Goal: Information Seeking & Learning: Learn about a topic

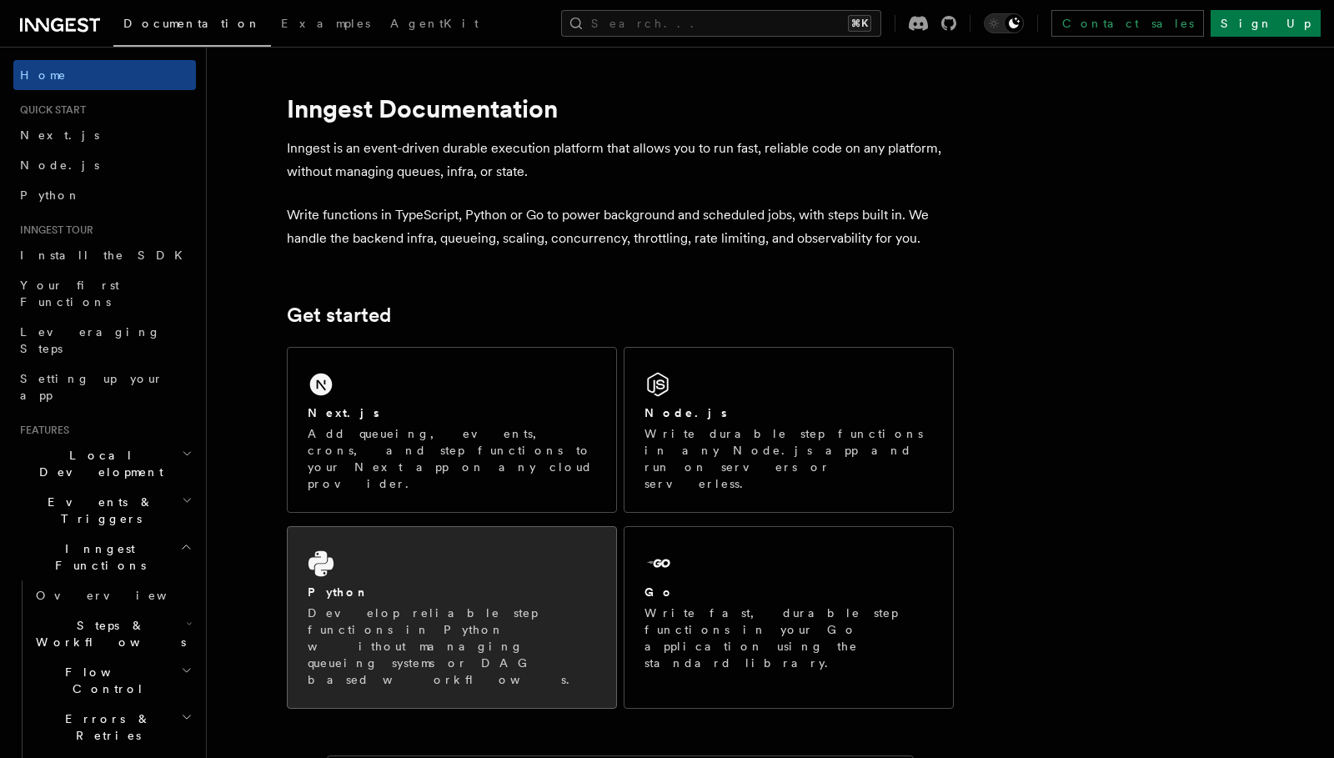
click at [423, 604] on p "Develop reliable step functions in Python without managing queueing systems or …" at bounding box center [452, 645] width 288 height 83
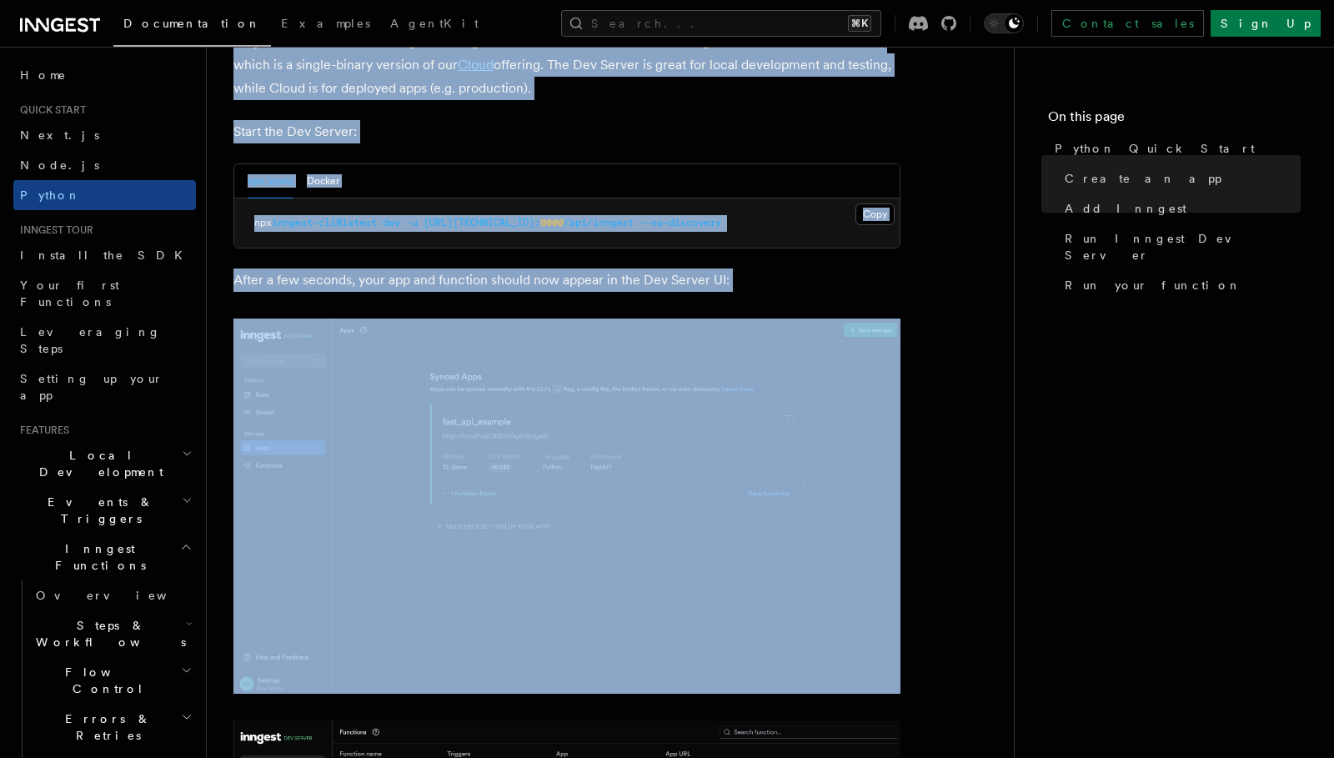
scroll to position [2141, 0]
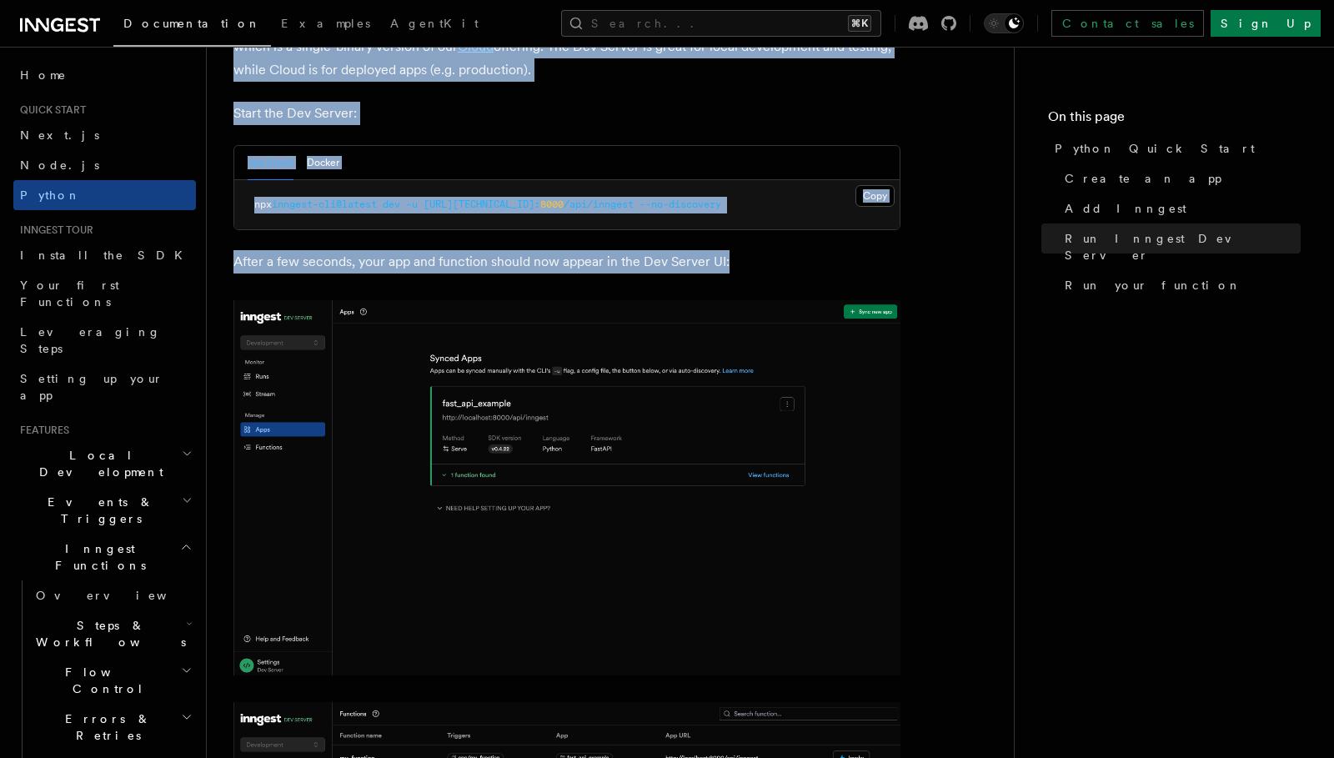
drag, startPoint x: 232, startPoint y: 115, endPoint x: 812, endPoint y: 288, distance: 605.3
copy article "Python Quick Start This guide will teach you how to add Inngest to a FastAPI ap…"
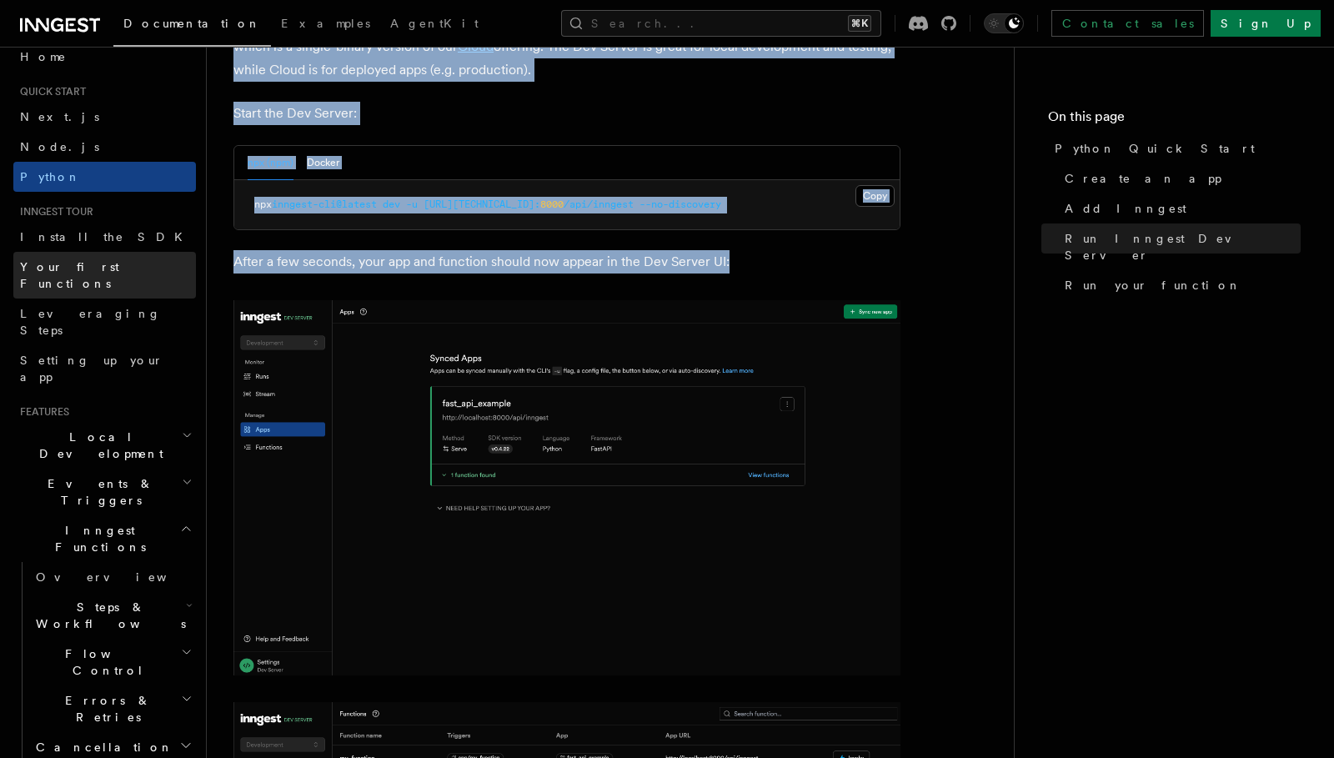
click at [80, 265] on span "Your first Functions" at bounding box center [69, 275] width 99 height 30
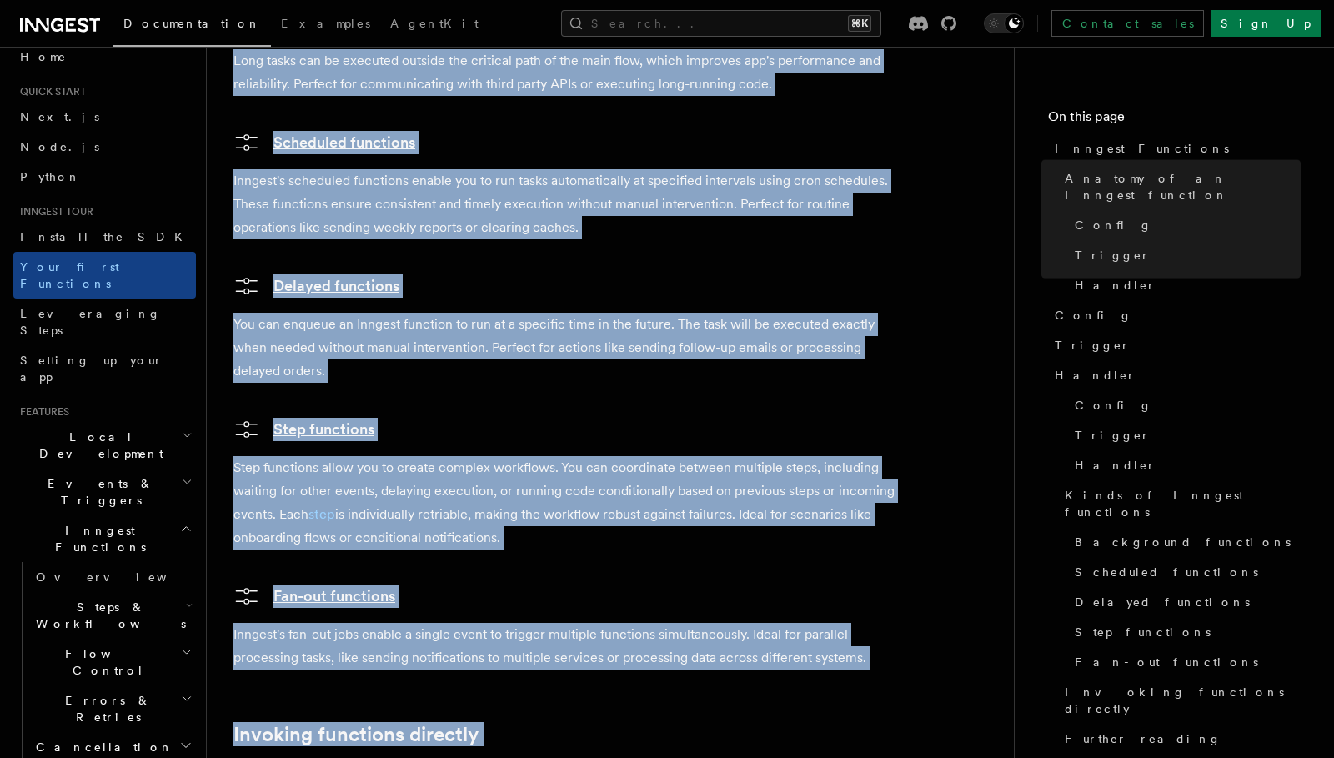
scroll to position [3430, 0]
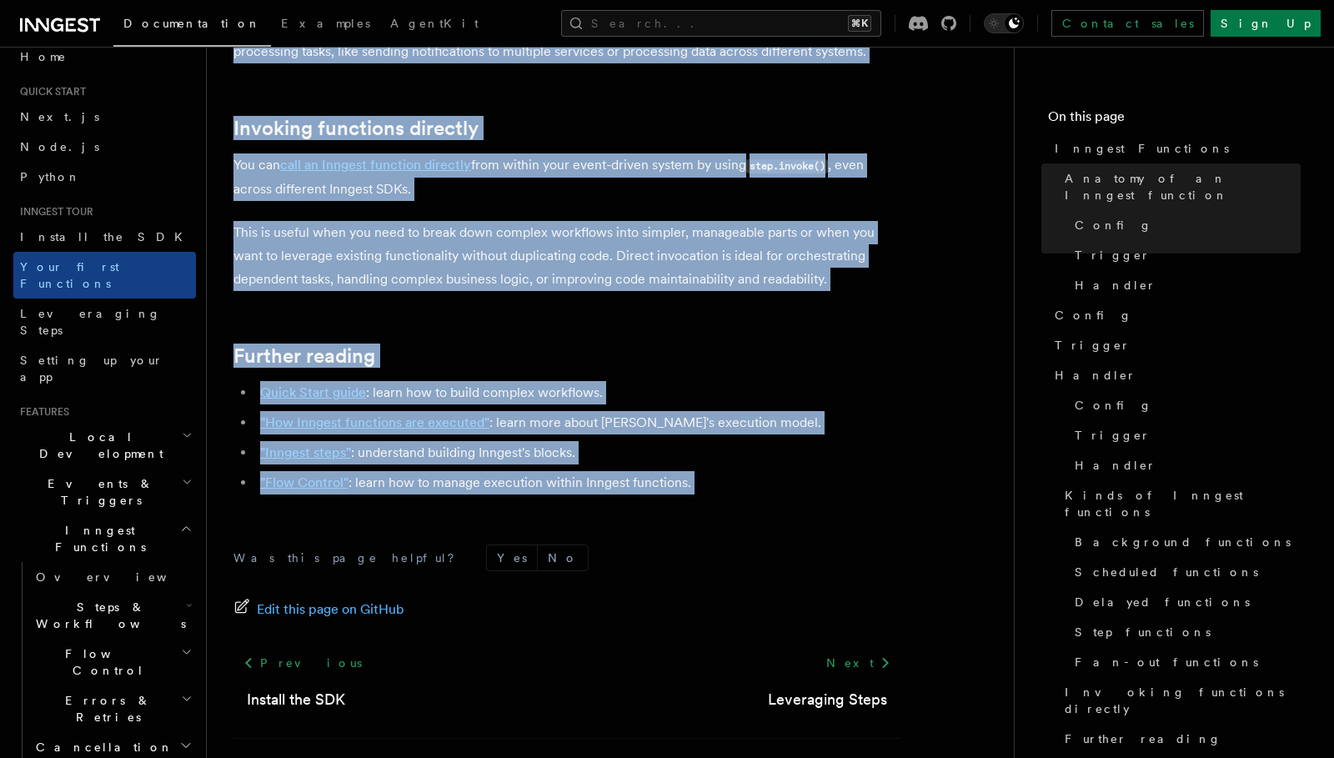
drag, startPoint x: 223, startPoint y: 125, endPoint x: 637, endPoint y: 461, distance: 533.4
copy article "Inngest Functions Inngest functions enable developers to run reliable backgroun…"
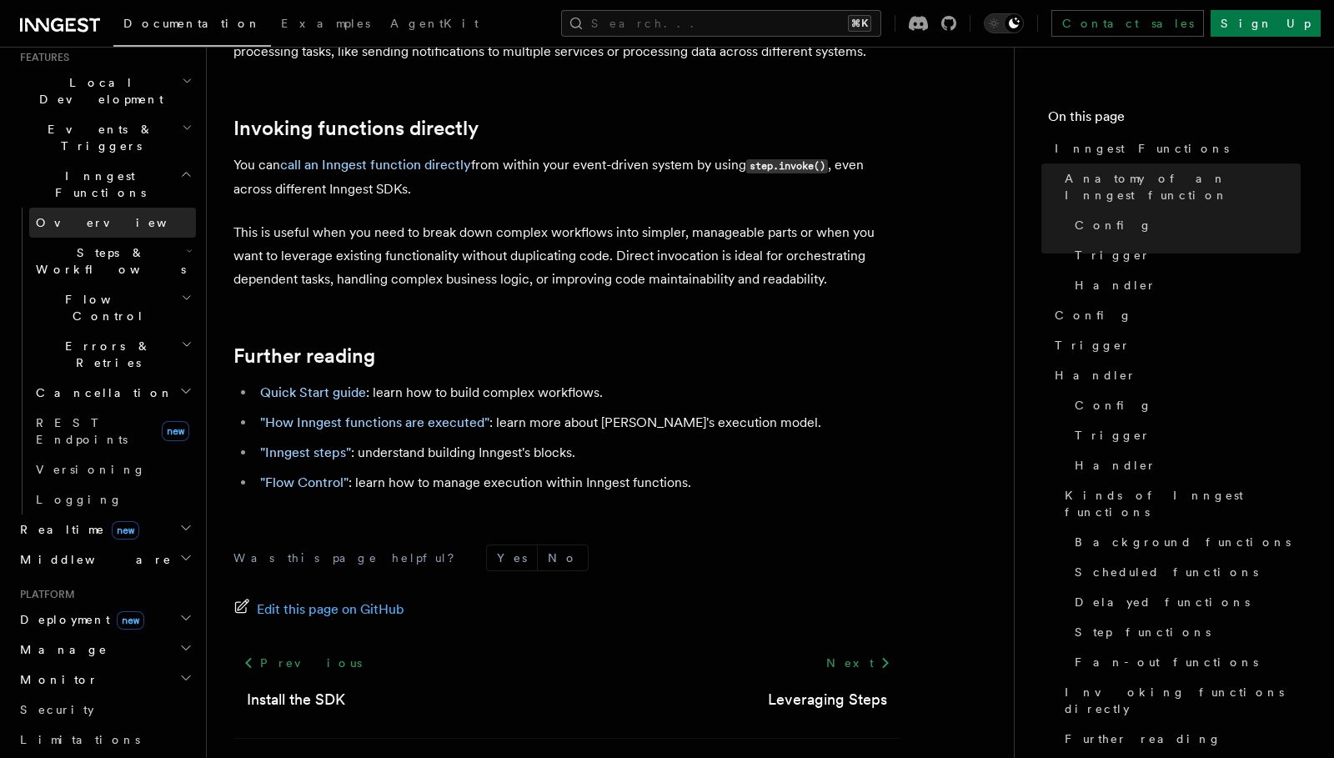
scroll to position [609, 0]
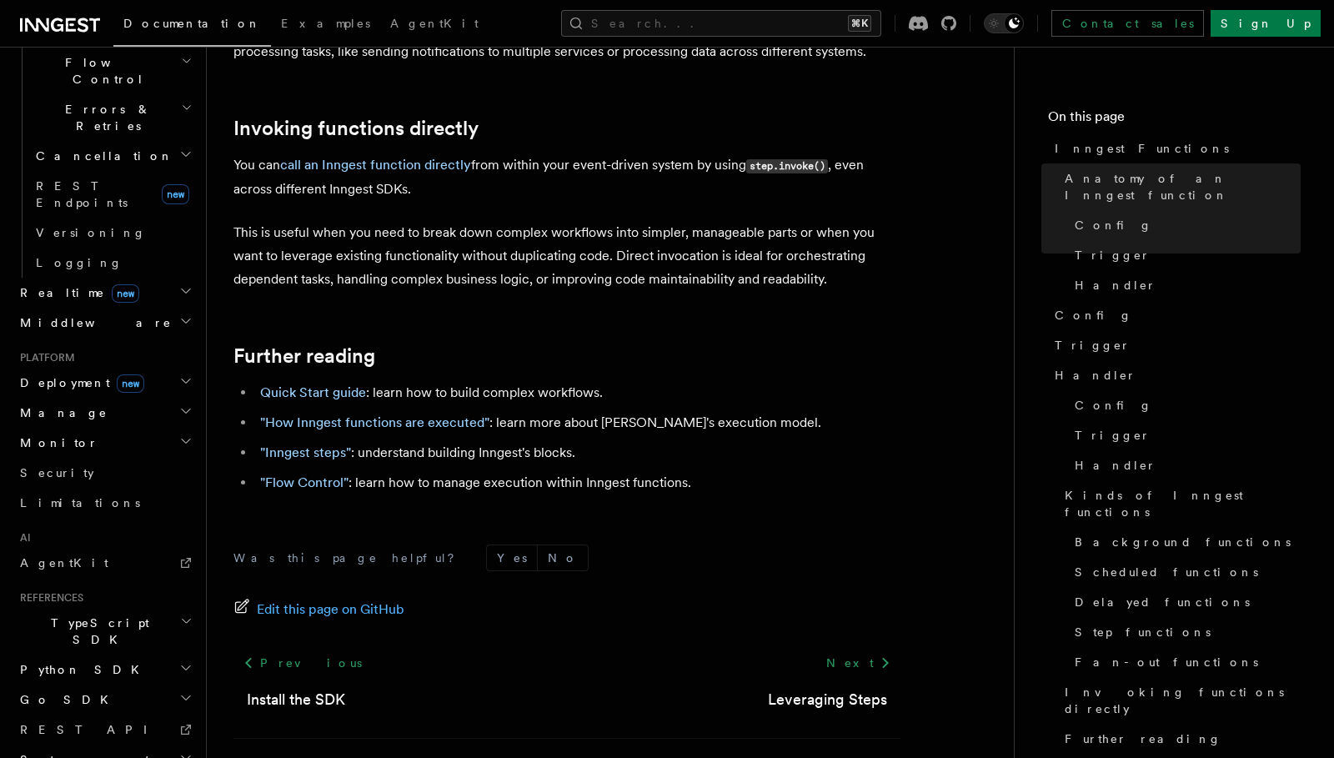
click at [103, 654] on h2 "Python SDK" at bounding box center [104, 669] width 183 height 30
click at [83, 753] on span "Inngest Client" at bounding box center [108, 759] width 144 height 13
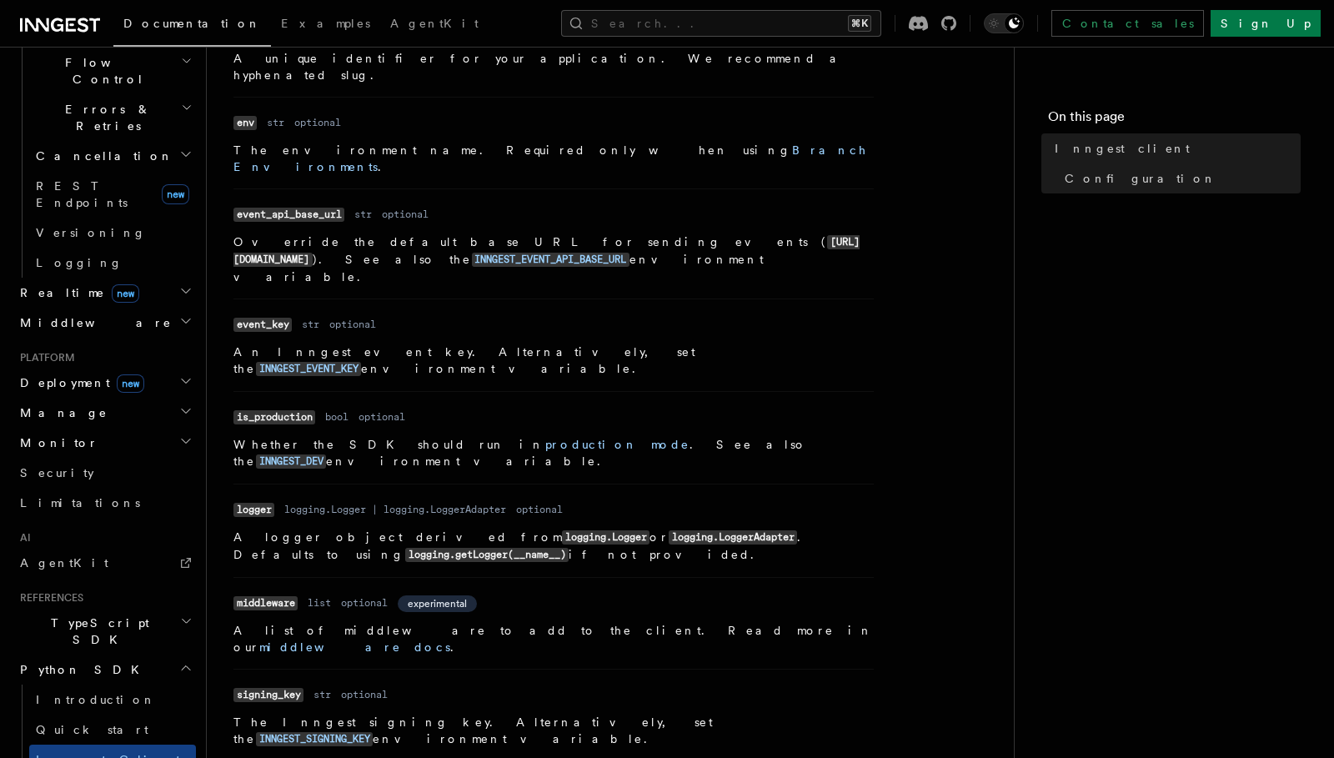
scroll to position [754, 0]
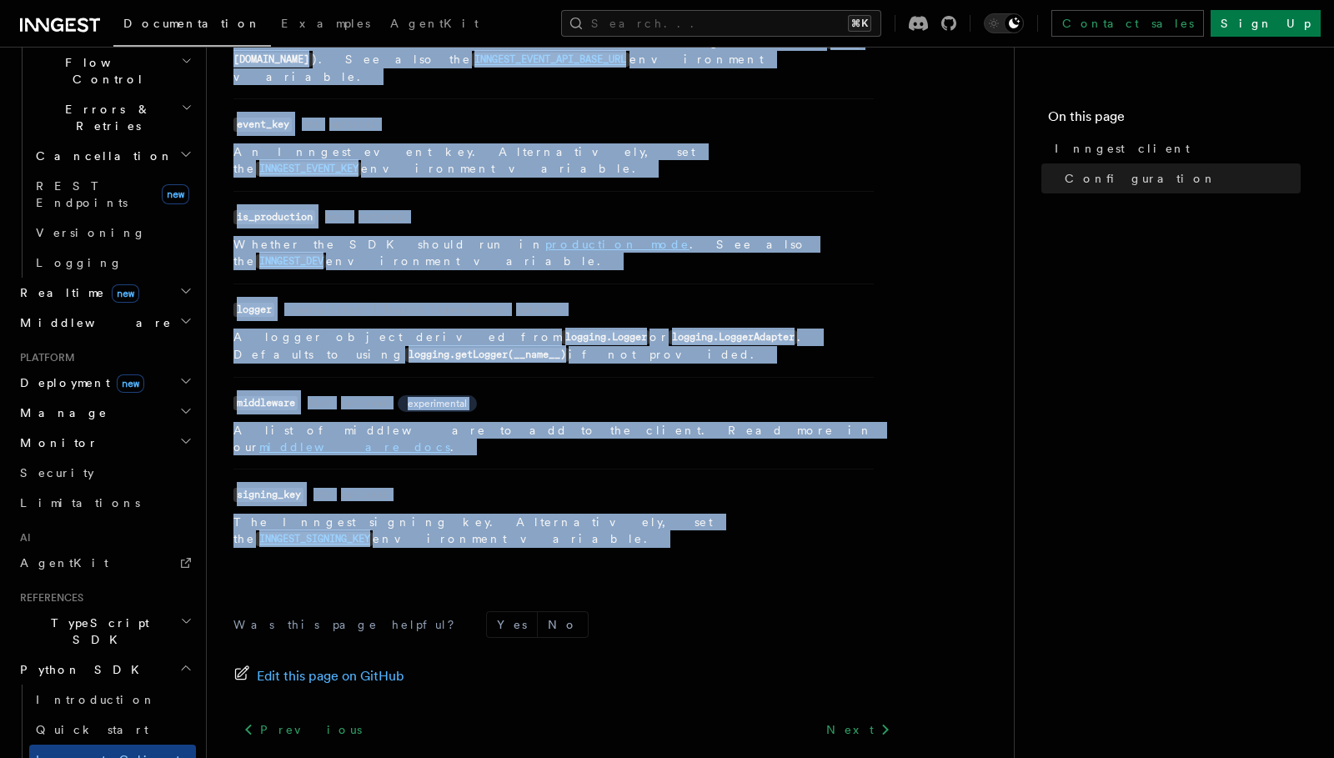
drag, startPoint x: 229, startPoint y: 118, endPoint x: 587, endPoint y: 450, distance: 488.4
click at [587, 450] on div "References Python SDK Inngest client The Inngest client is used to configure yo…" at bounding box center [637, 67] width 860 height 1643
copy article "Inngest client The Inngest client is used to configure your application and sen…"
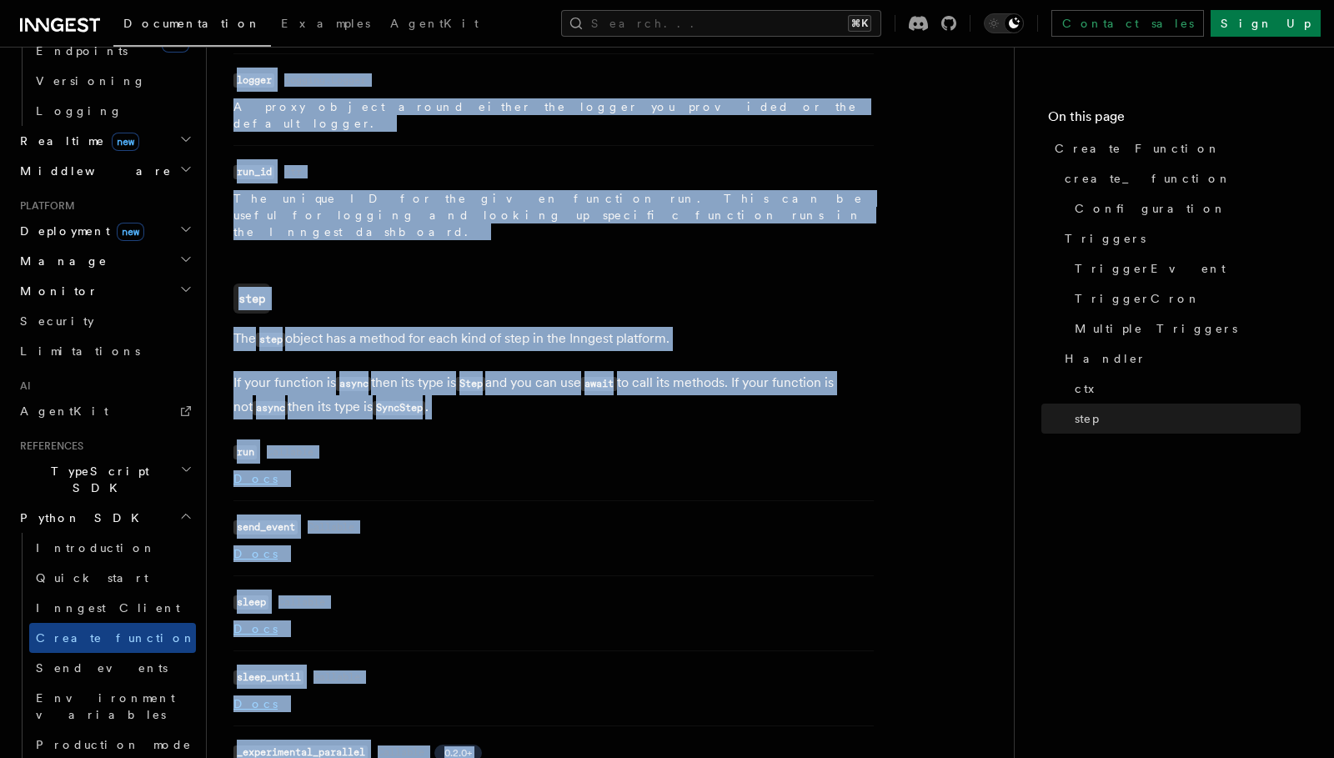
scroll to position [721, 0]
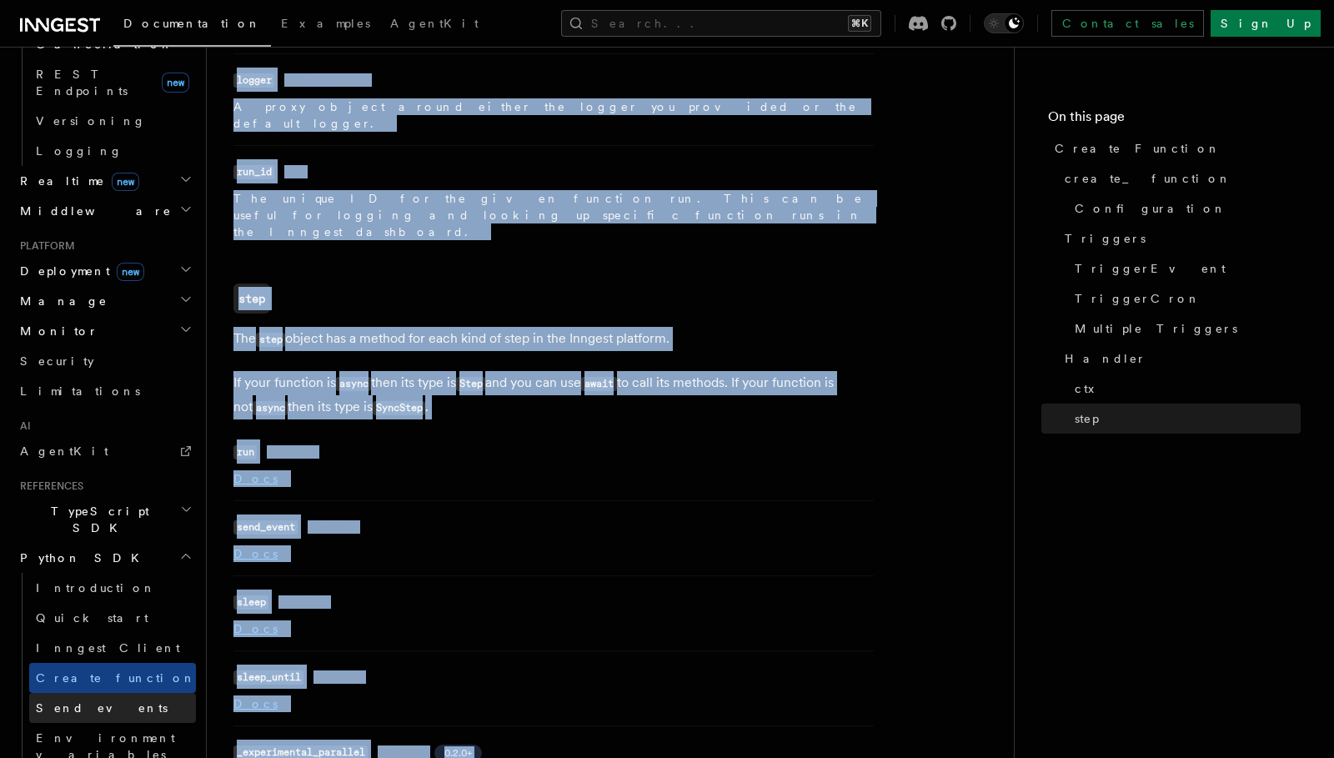
click at [108, 693] on link "Send events" at bounding box center [112, 708] width 167 height 30
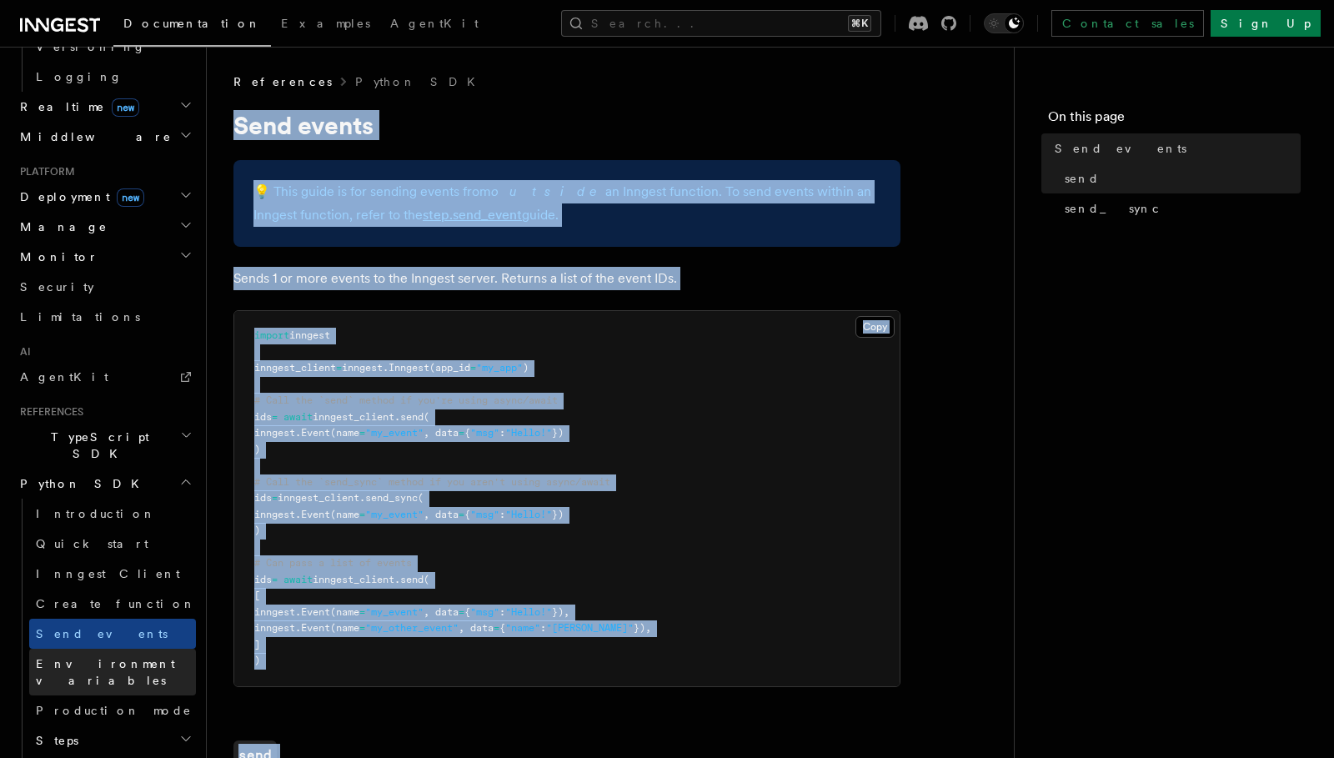
click at [58, 657] on span "Environment variables" at bounding box center [105, 672] width 139 height 30
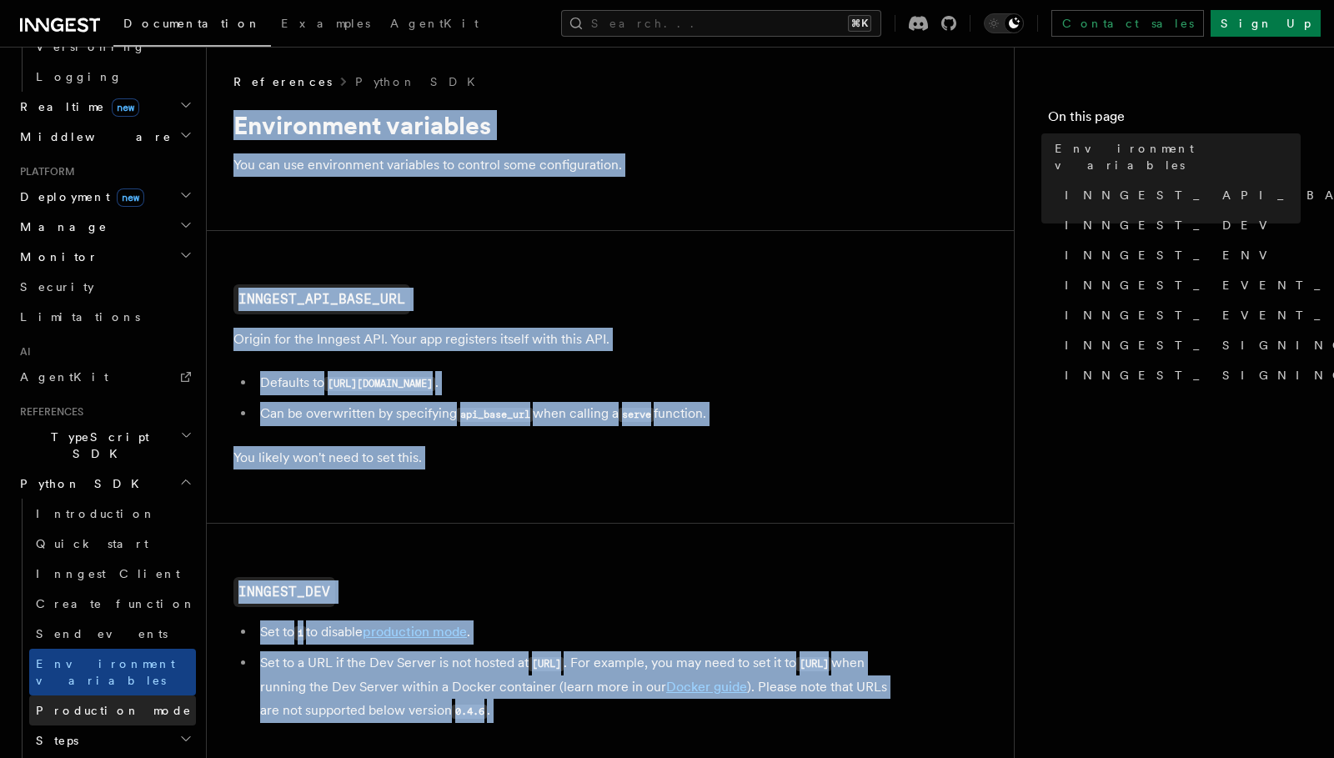
click at [110, 704] on span "Production mode" at bounding box center [114, 710] width 156 height 13
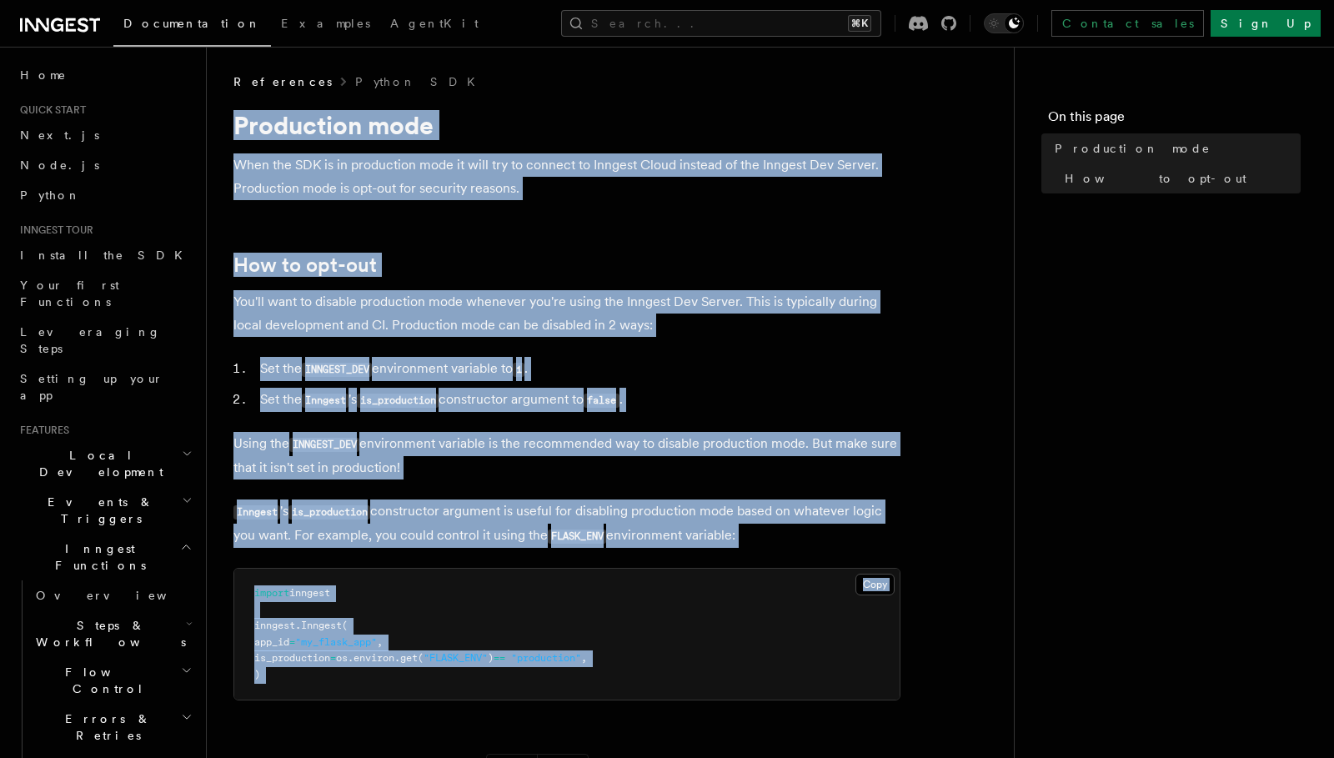
click at [106, 540] on span "Inngest Functions" at bounding box center [96, 556] width 167 height 33
click at [112, 540] on span "Inngest Functions" at bounding box center [96, 556] width 167 height 33
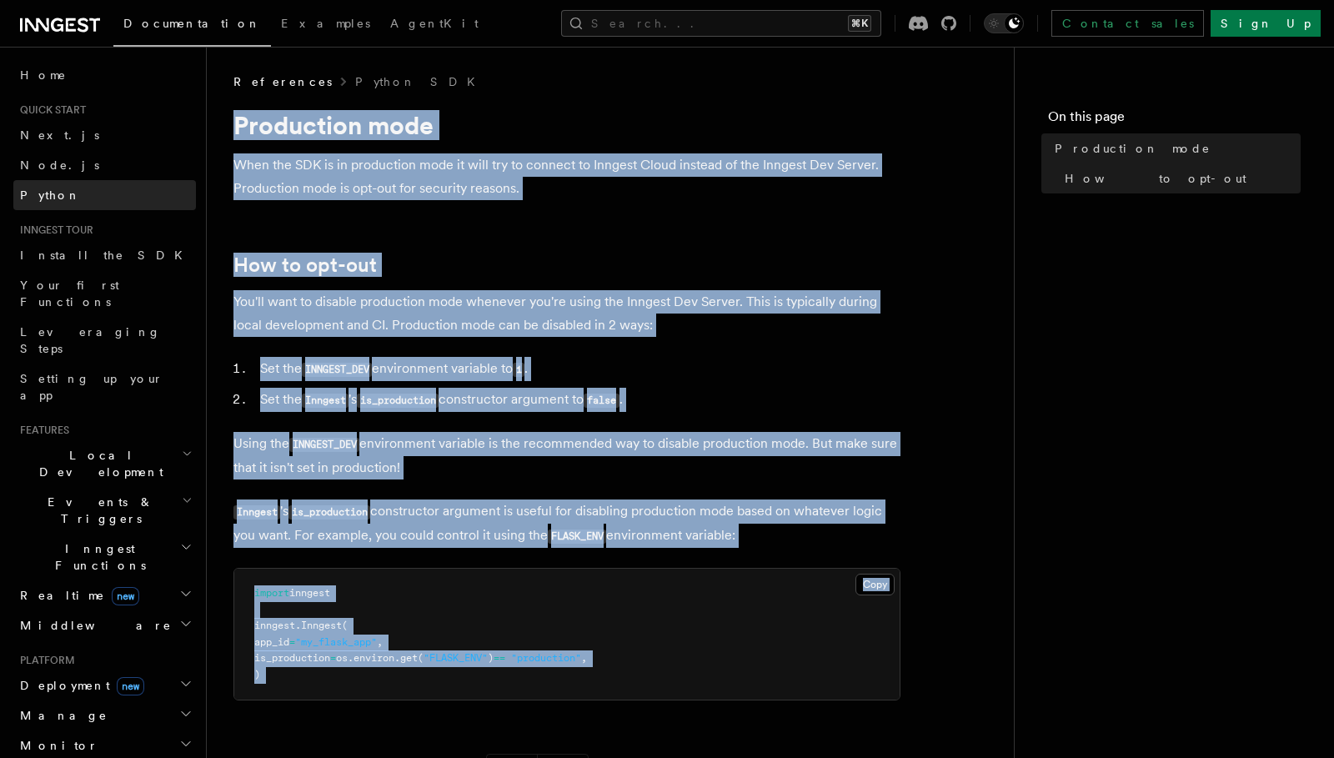
click at [87, 194] on link "Python" at bounding box center [104, 195] width 183 height 30
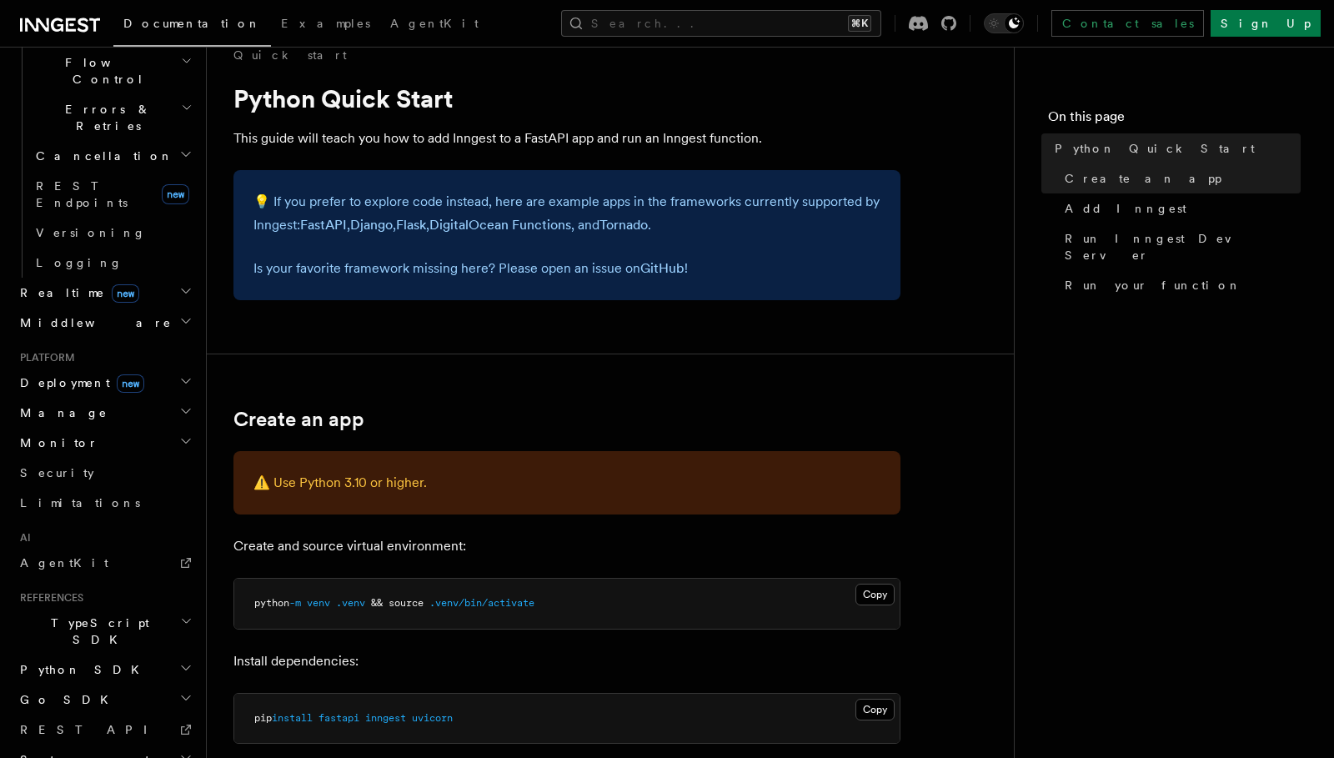
click at [108, 654] on h2 "Python SDK" at bounding box center [104, 669] width 183 height 30
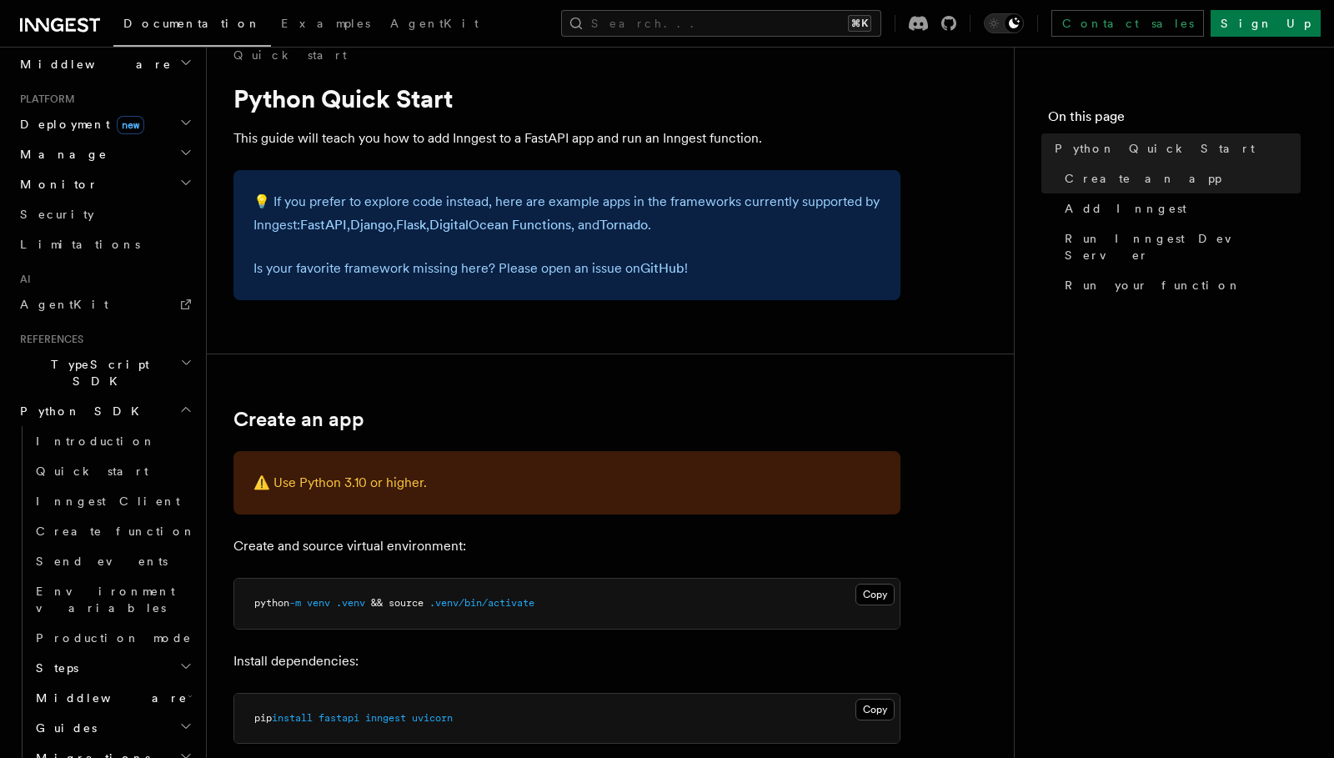
click at [99, 653] on h2 "Steps" at bounding box center [112, 668] width 167 height 30
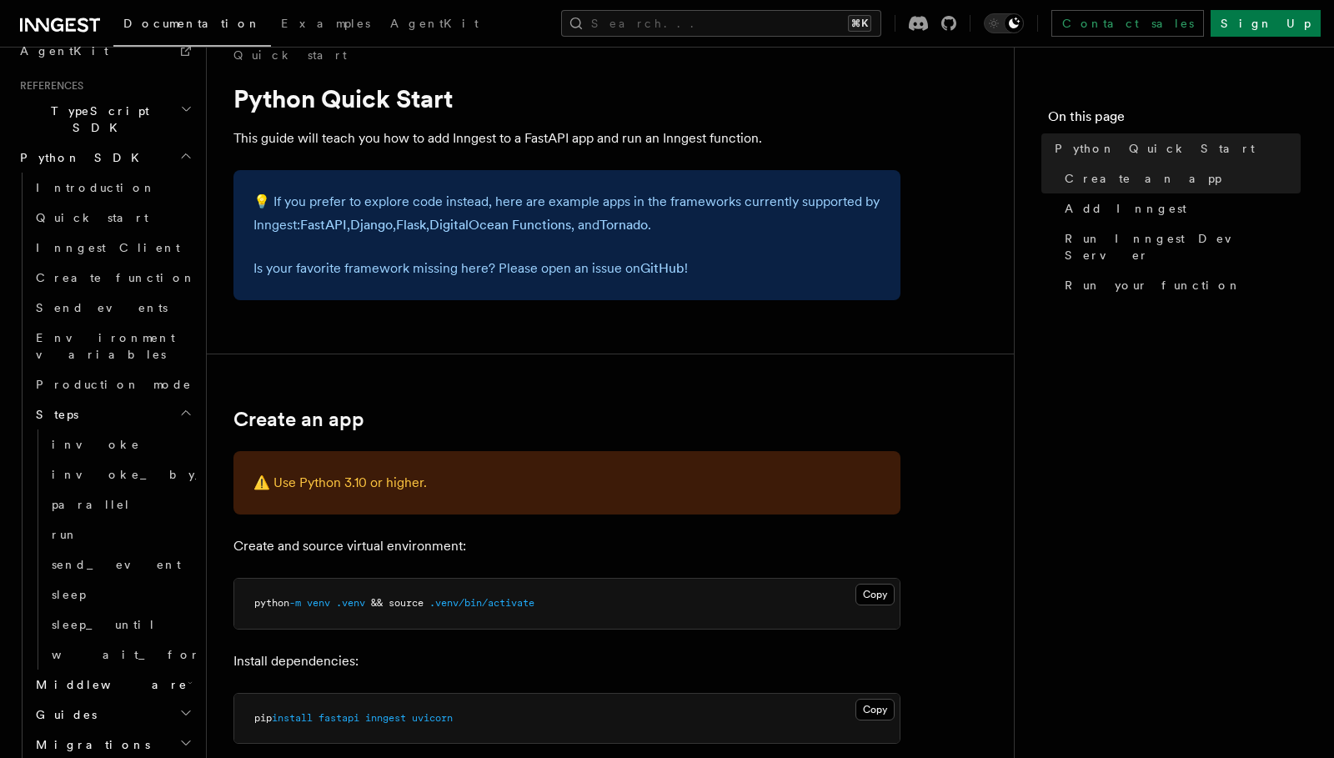
click at [108, 699] on h2 "Guides" at bounding box center [112, 714] width 167 height 30
click at [117, 669] on h2 "Middleware" at bounding box center [112, 684] width 167 height 30
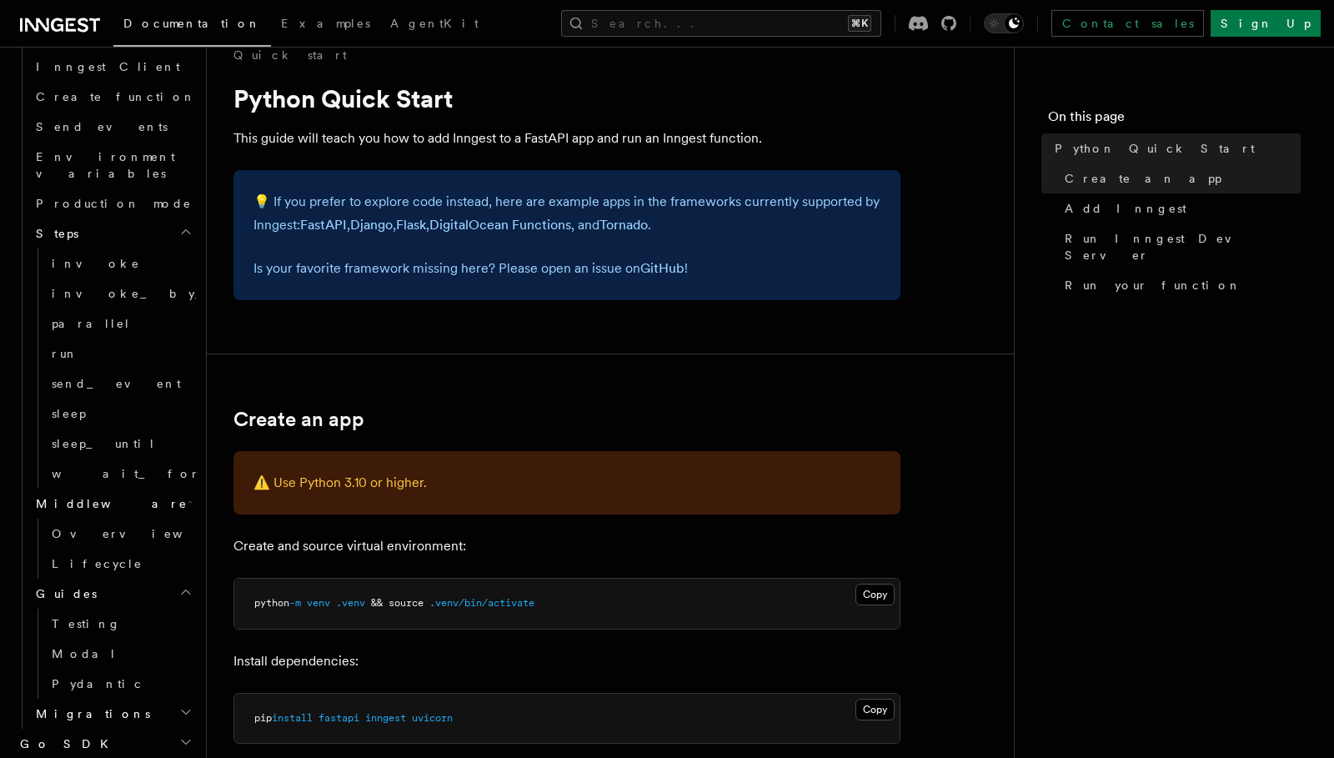
click at [108, 699] on h2 "Migrations" at bounding box center [112, 714] width 167 height 30
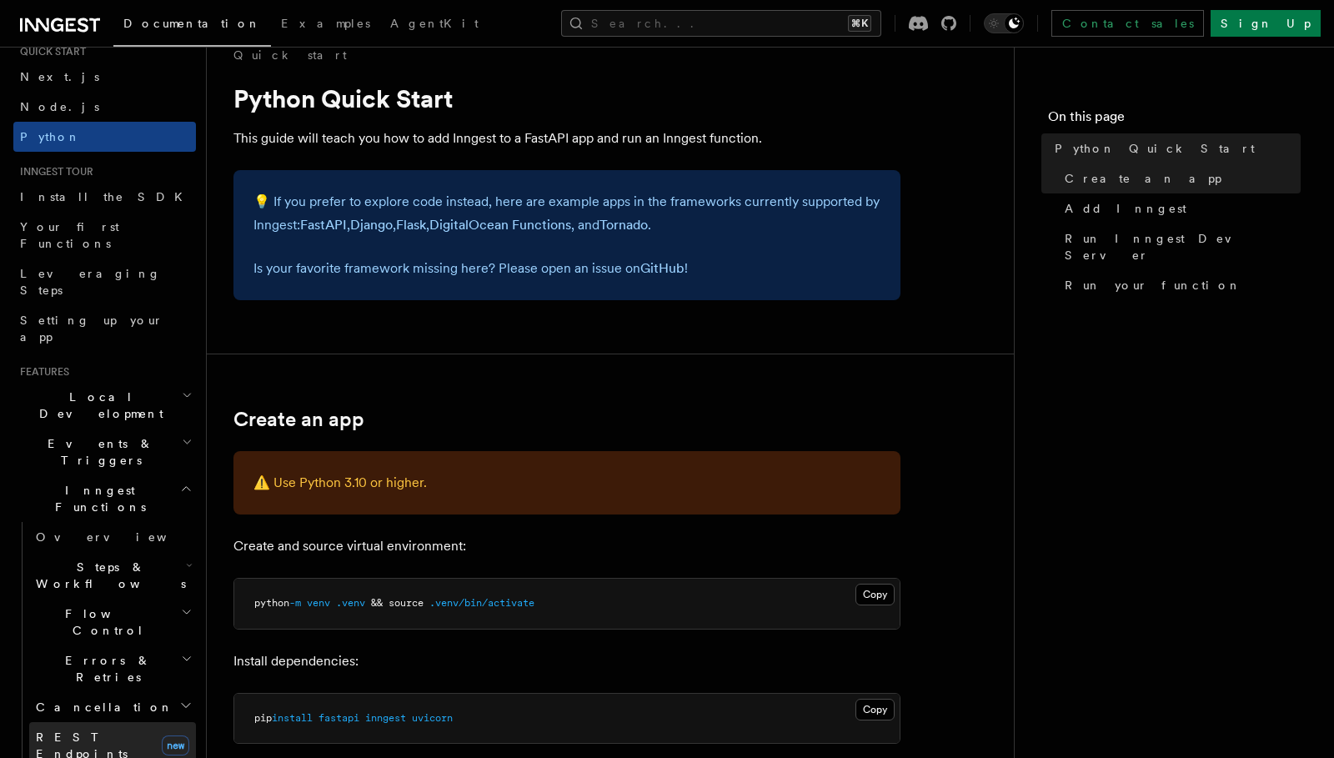
click at [124, 722] on link "REST Endpoints new" at bounding box center [112, 745] width 167 height 47
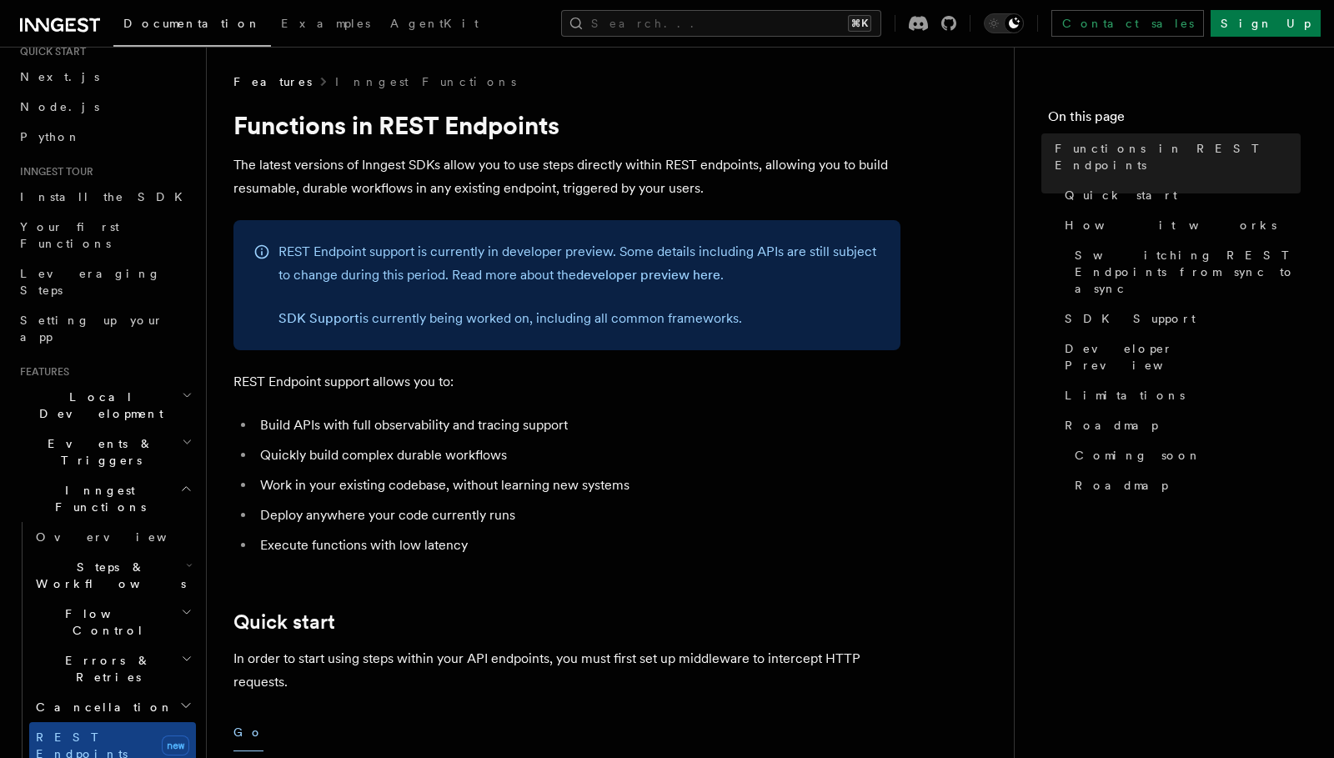
click at [162, 552] on h2 "Steps & Workflows" at bounding box center [112, 575] width 167 height 47
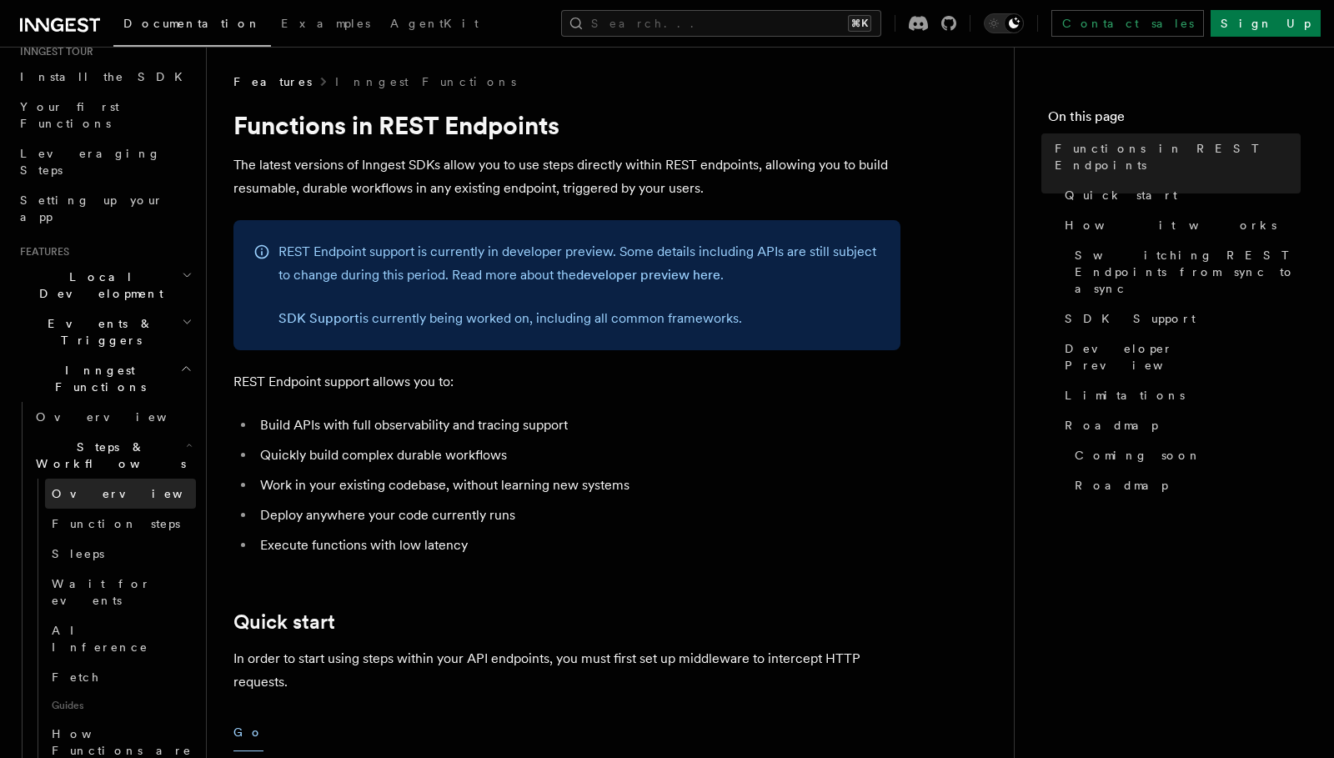
click at [73, 487] on span "Overview" at bounding box center [138, 493] width 172 height 13
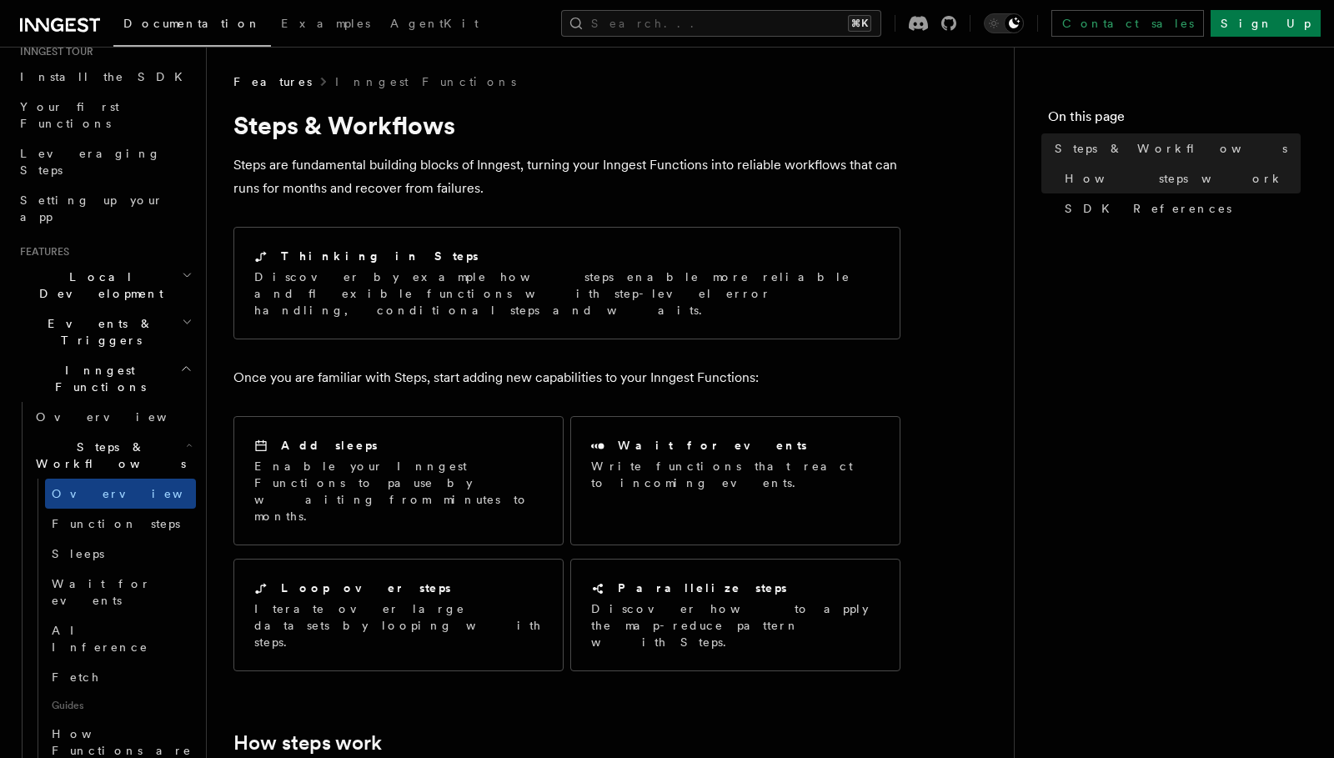
click at [139, 432] on h2 "Steps & Workflows" at bounding box center [112, 455] width 167 height 47
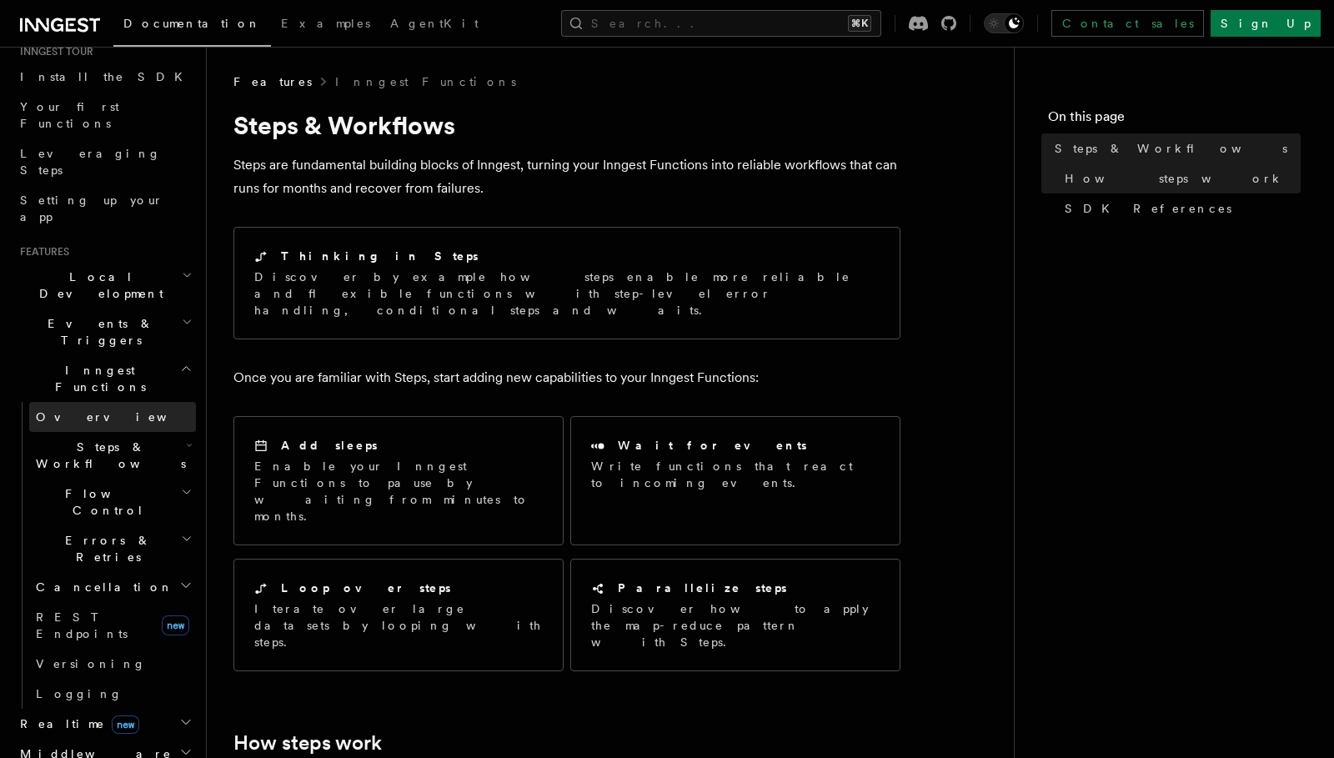
click at [108, 402] on link "Overview" at bounding box center [112, 417] width 167 height 30
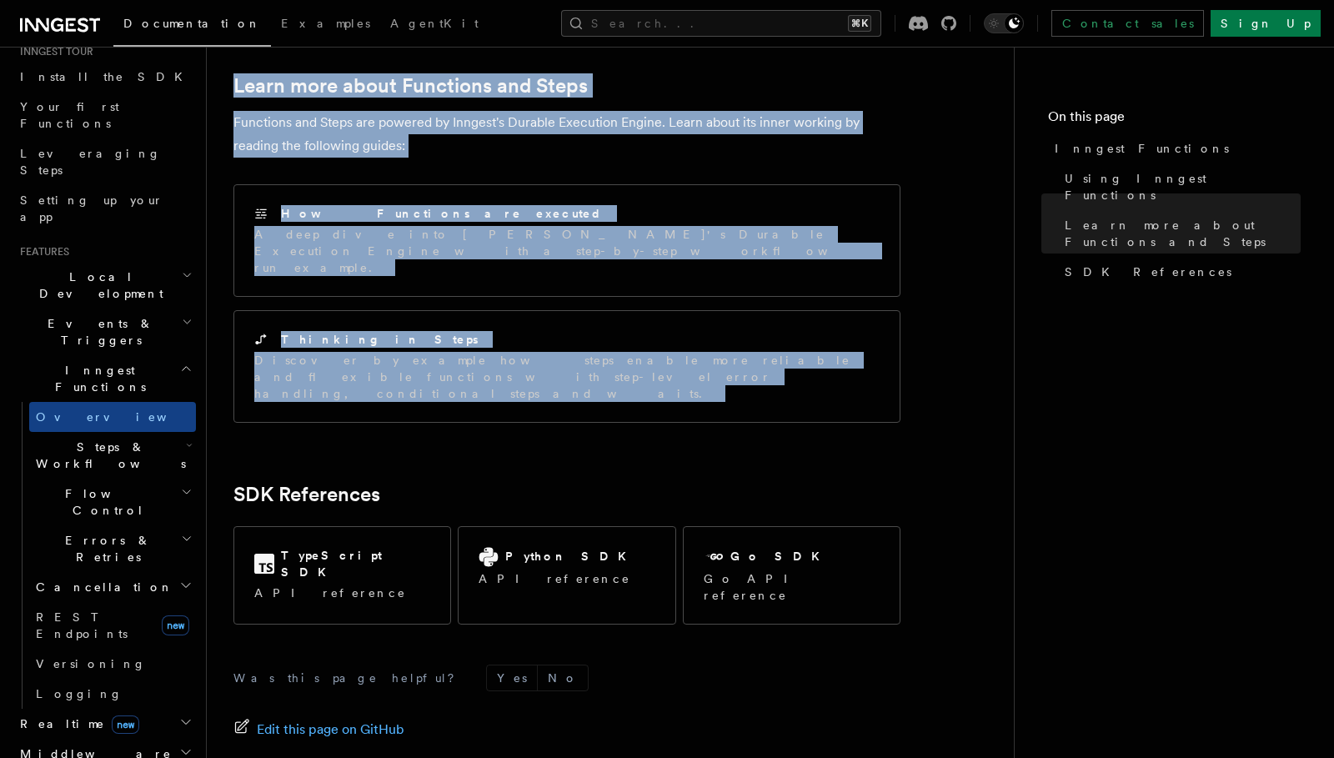
drag, startPoint x: 228, startPoint y: 113, endPoint x: 630, endPoint y: 274, distance: 433.9
copy article "Inngest Functions Inngest functions enable developers to run reliable backgroun…"
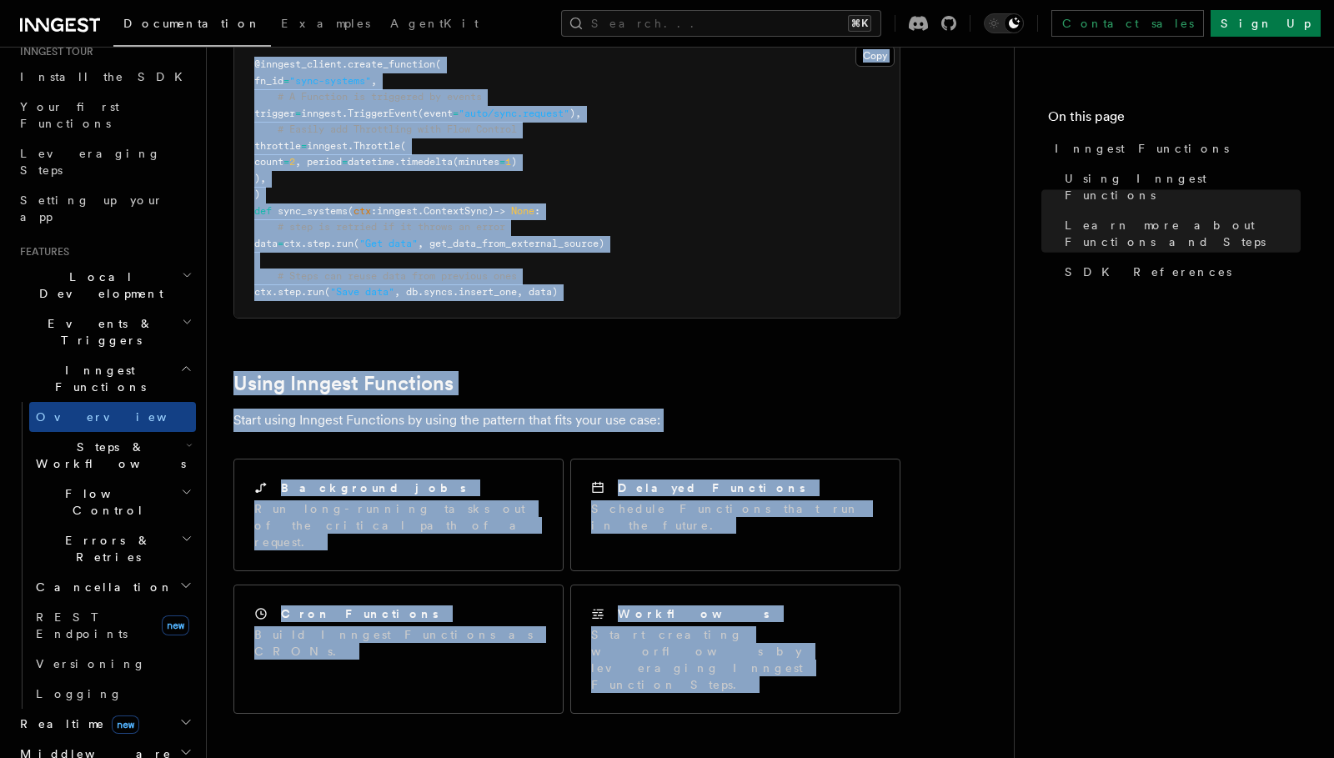
scroll to position [453, 0]
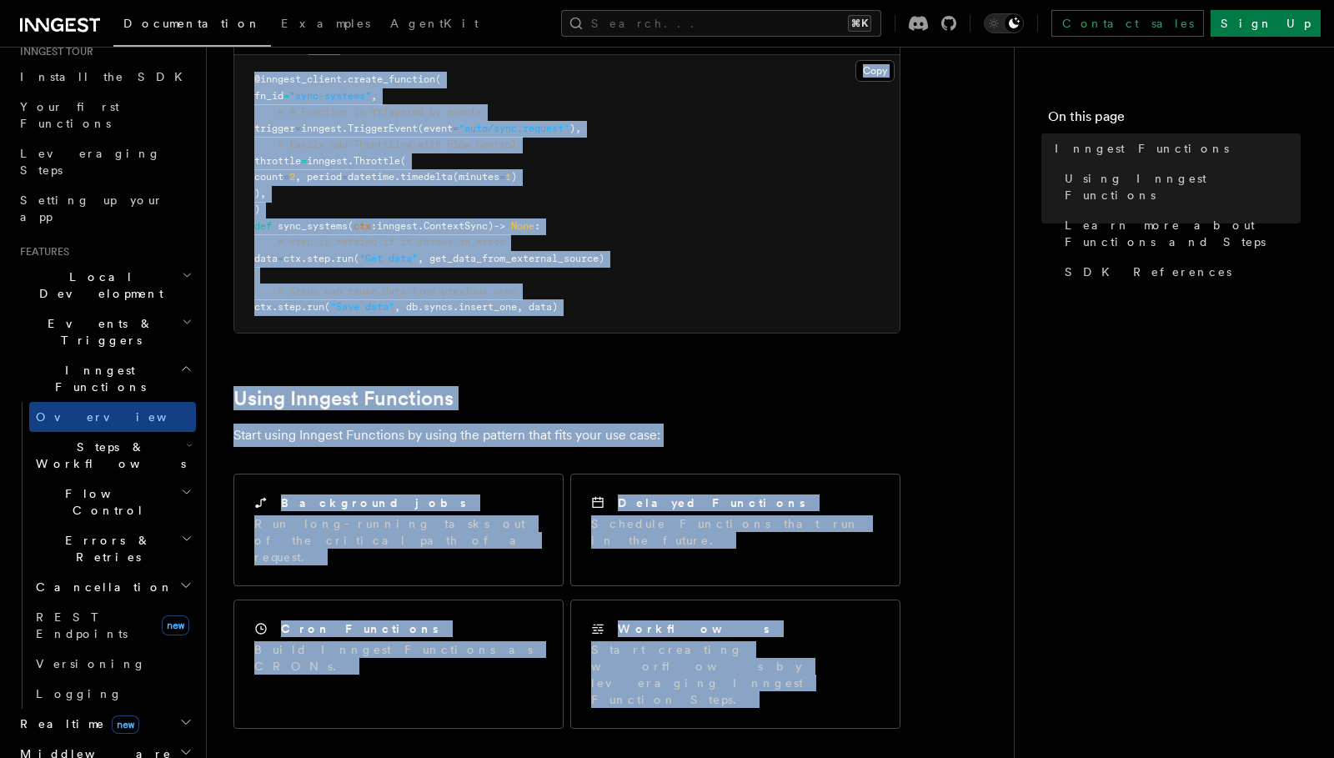
click at [68, 438] on span "Steps & Workflows" at bounding box center [107, 454] width 157 height 33
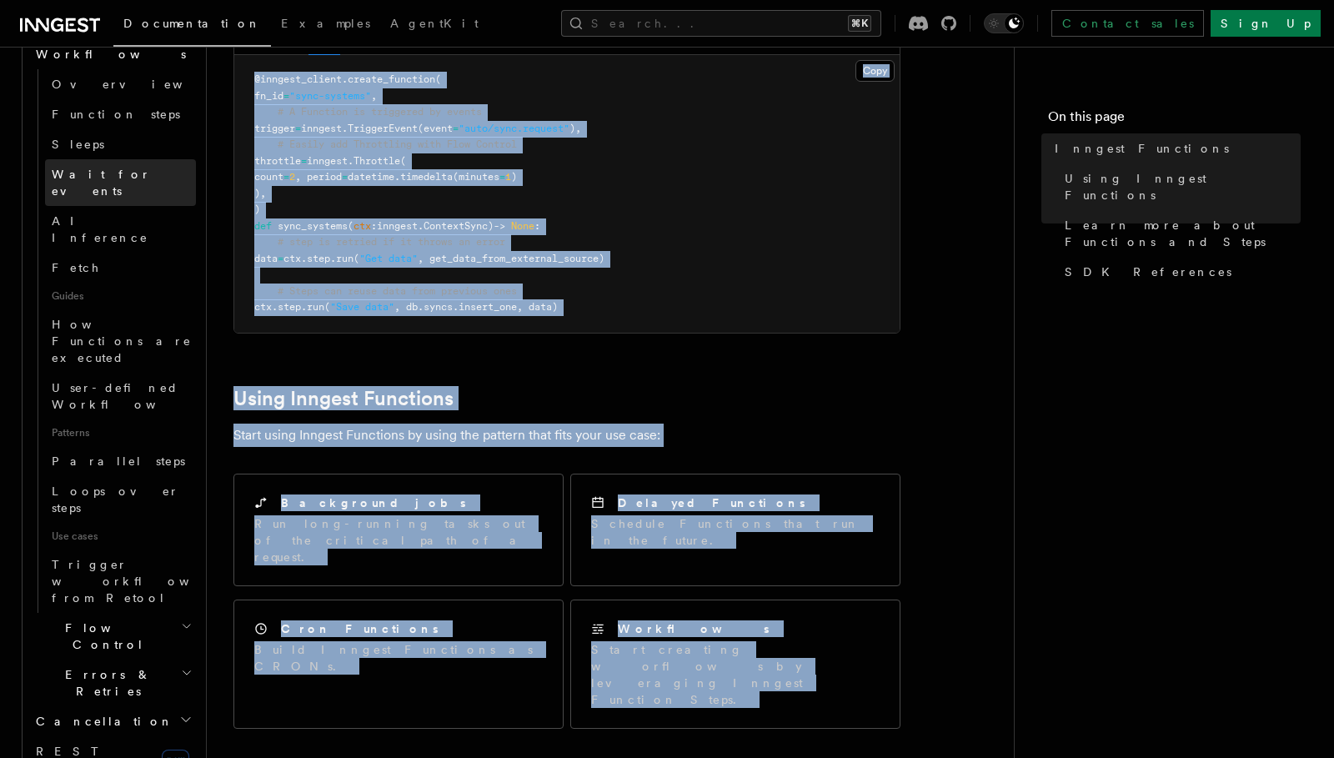
scroll to position [627, 0]
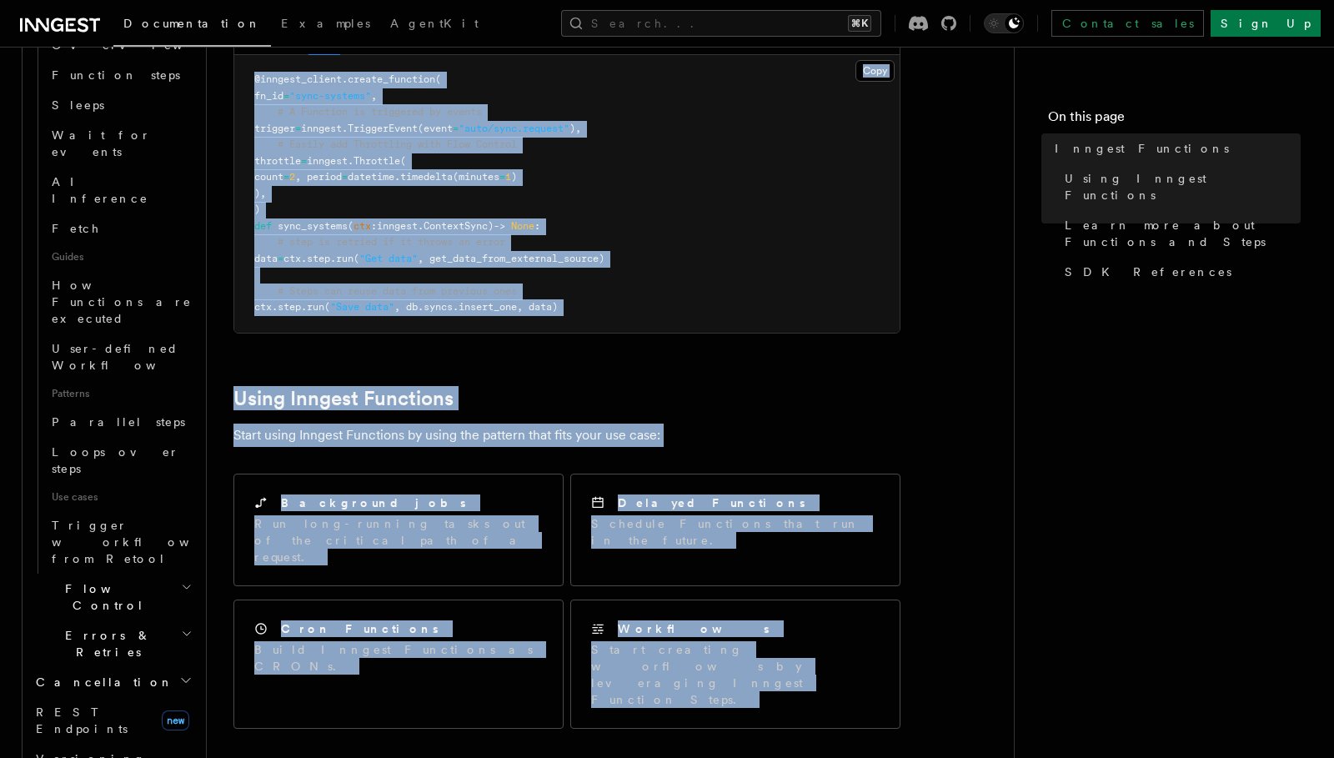
click at [108, 573] on h2 "Flow Control" at bounding box center [112, 596] width 167 height 47
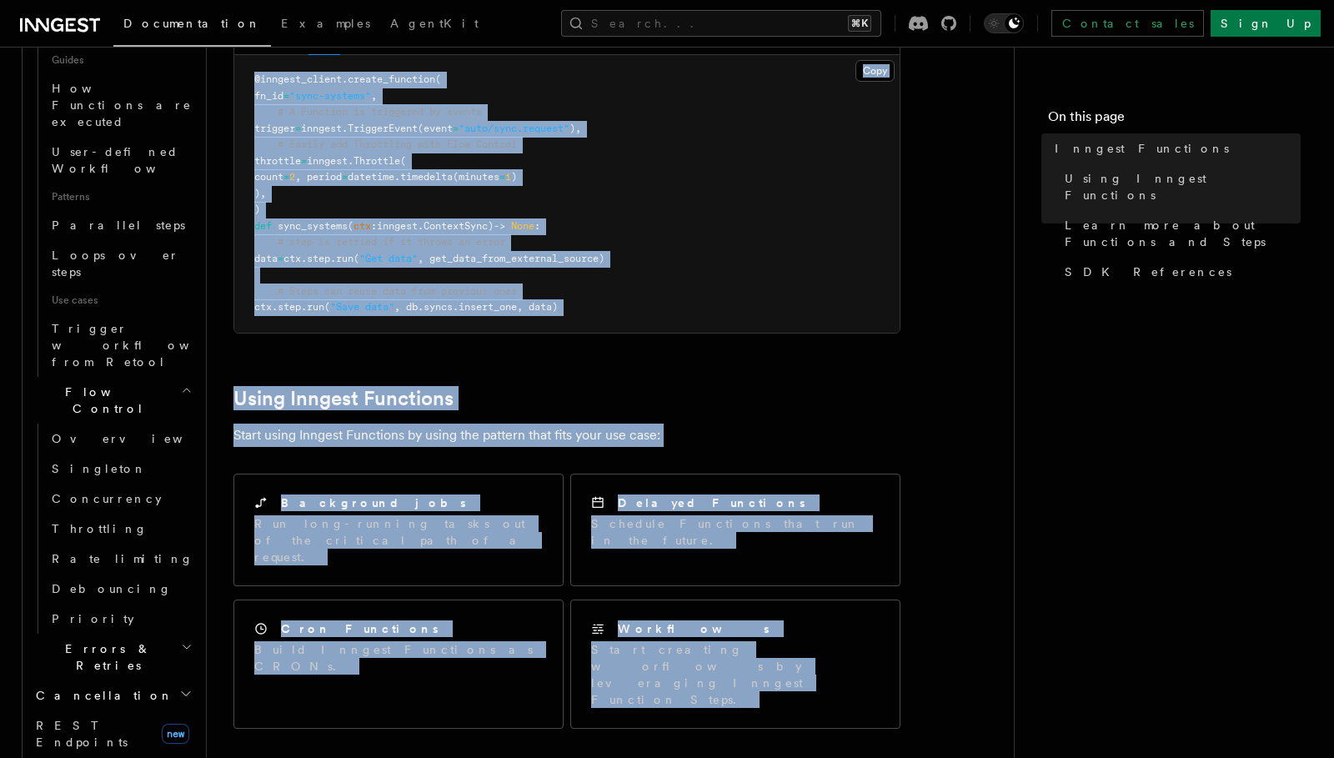
click at [111, 640] on span "Errors & Retries" at bounding box center [105, 656] width 152 height 33
click at [84, 634] on h2 "Errors & Retries" at bounding box center [112, 657] width 167 height 47
click at [98, 634] on h2 "Errors & Retries" at bounding box center [112, 657] width 167 height 47
click at [80, 689] on span "Overview" at bounding box center [138, 695] width 172 height 13
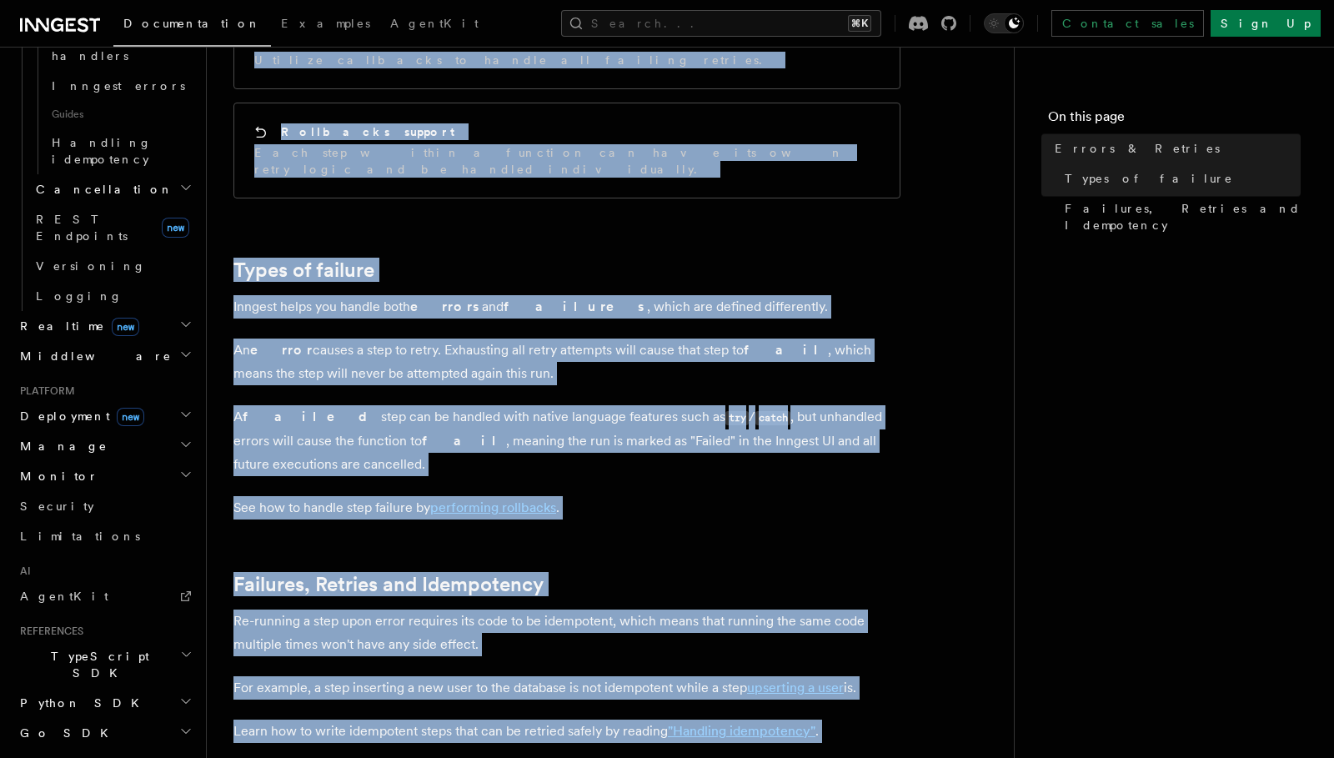
scroll to position [675, 0]
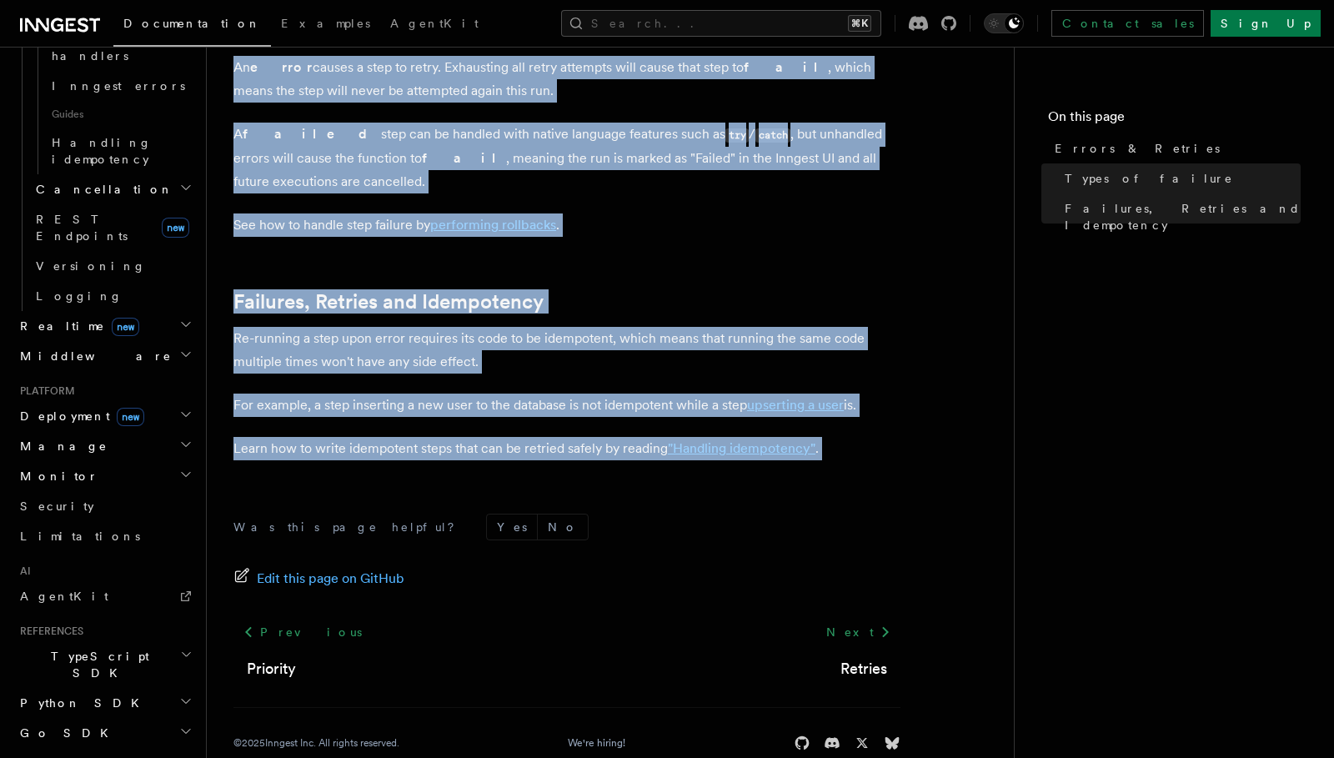
drag, startPoint x: 228, startPoint y: 121, endPoint x: 644, endPoint y: 456, distance: 534.1
click at [644, 456] on div "Features Inngest Functions Errors & Retries Inngest Functions are designed to h…" at bounding box center [637, 58] width 860 height 1466
copy article "Errors & Retries Inngest Functions are designed to handle errors or exceptions …"
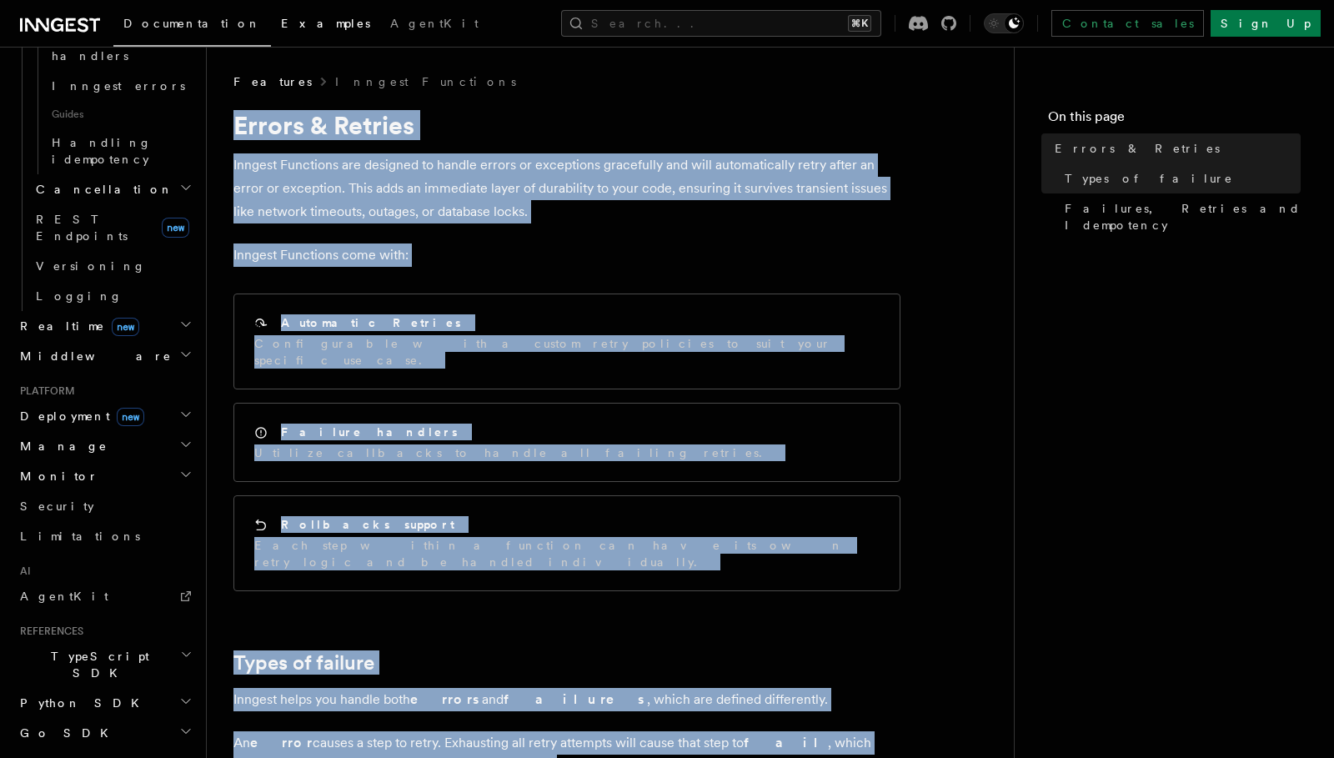
click at [281, 28] on span "Examples" at bounding box center [325, 23] width 89 height 13
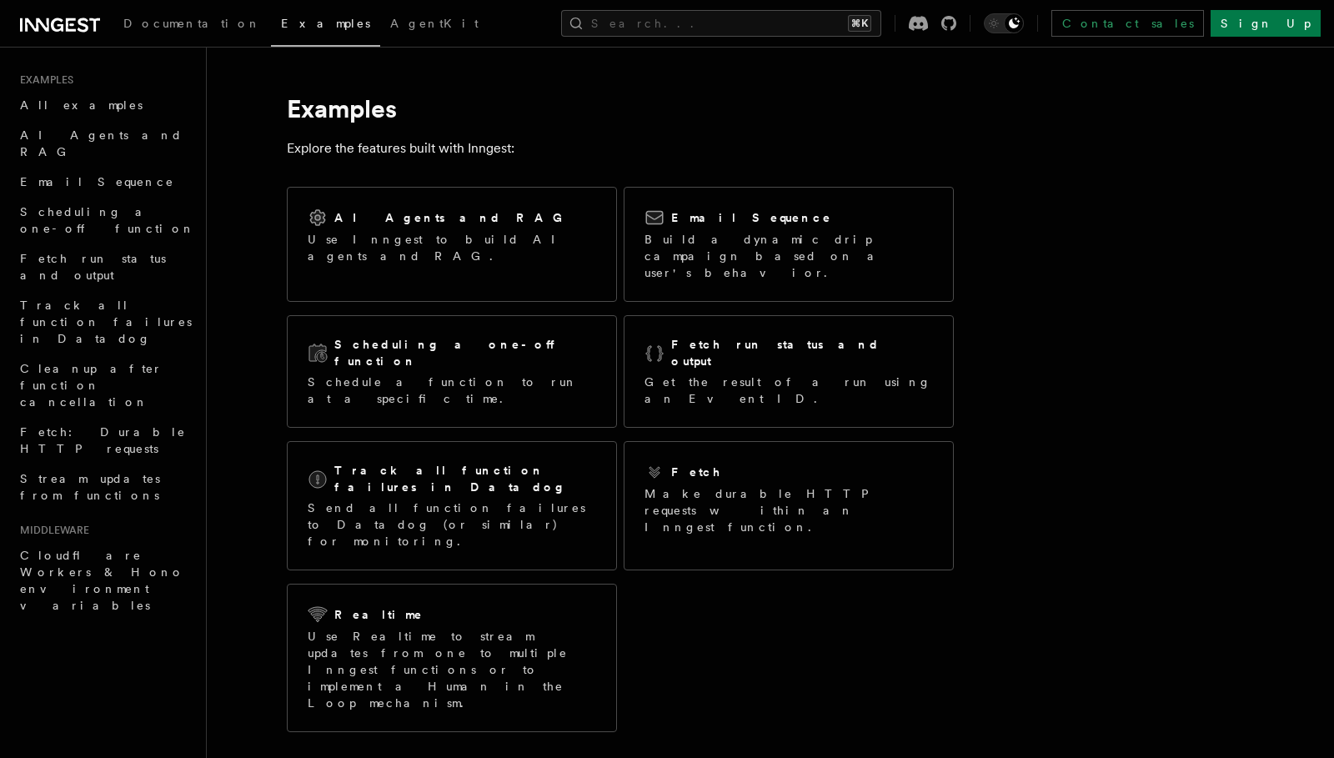
click at [333, 146] on p "Explore the features built with Inngest:" at bounding box center [620, 148] width 667 height 23
click at [130, 21] on span "Documentation" at bounding box center [192, 23] width 138 height 13
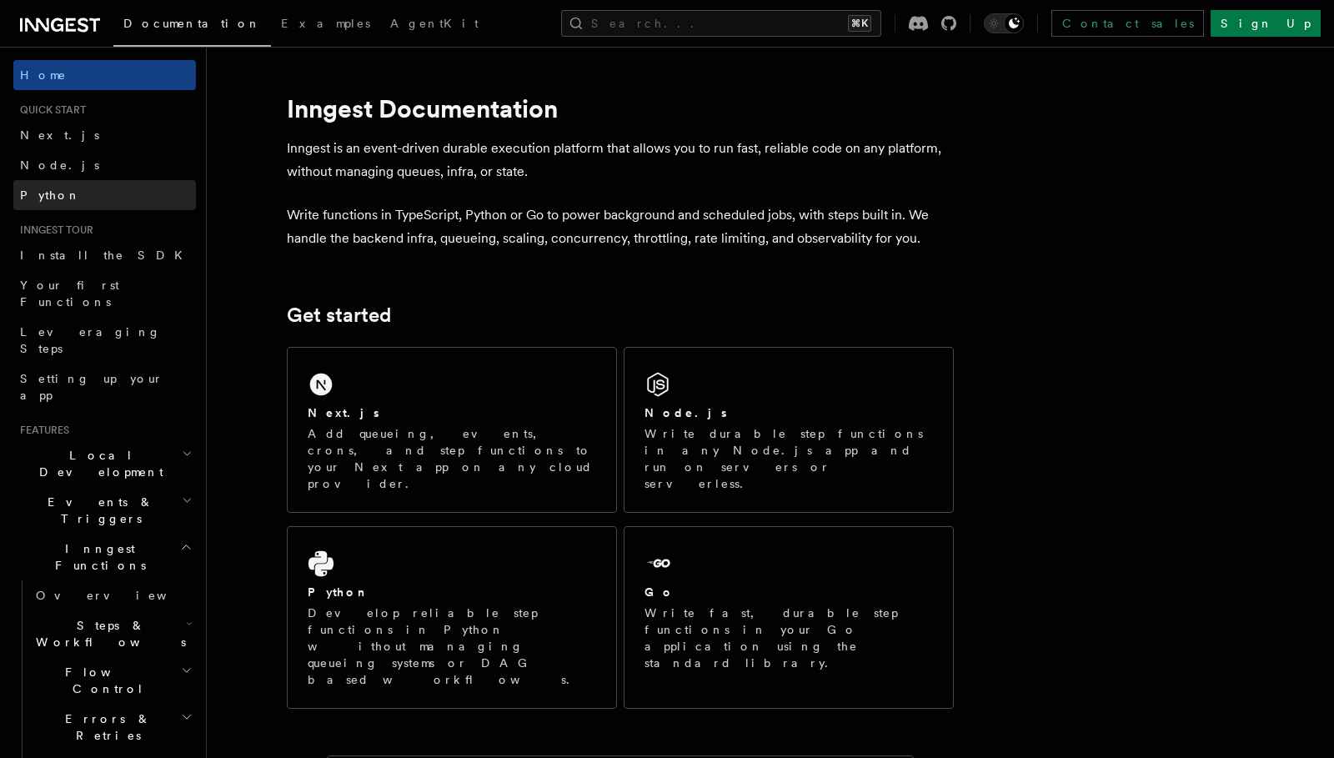
click at [55, 197] on span "Python" at bounding box center [50, 194] width 61 height 13
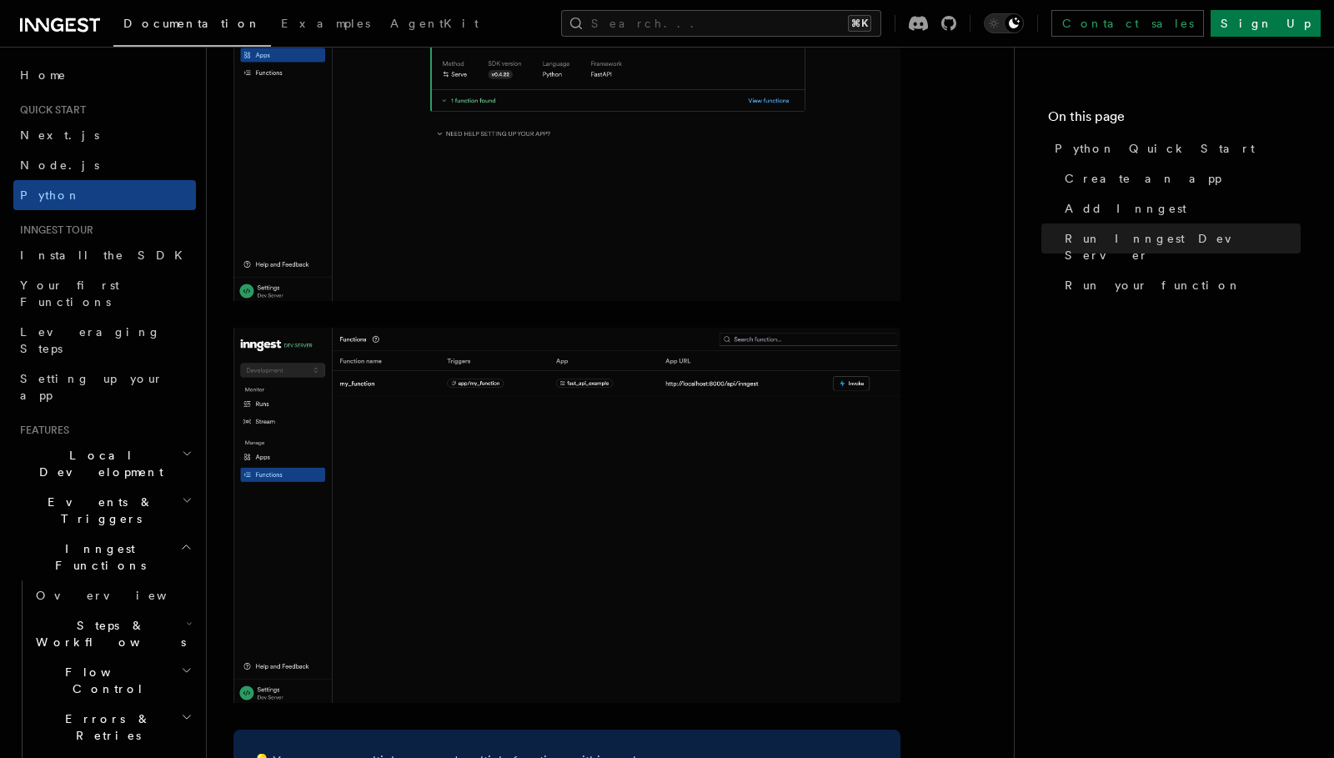
scroll to position [2521, 0]
